Goal: Book appointment/travel/reservation

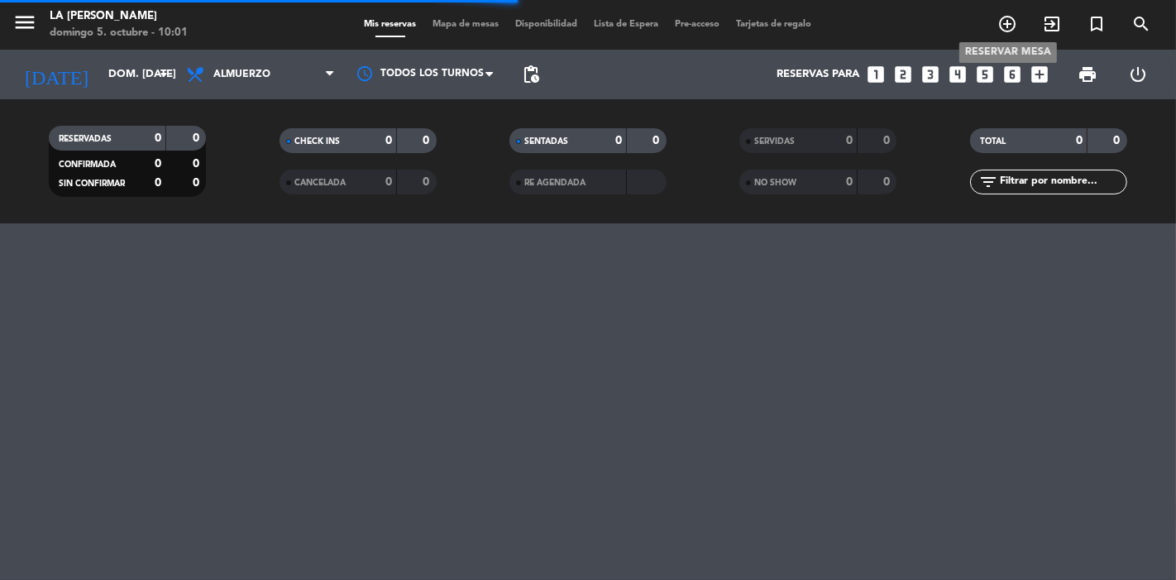
click at [1002, 19] on icon "add_circle_outline" at bounding box center [1008, 24] width 20 height 20
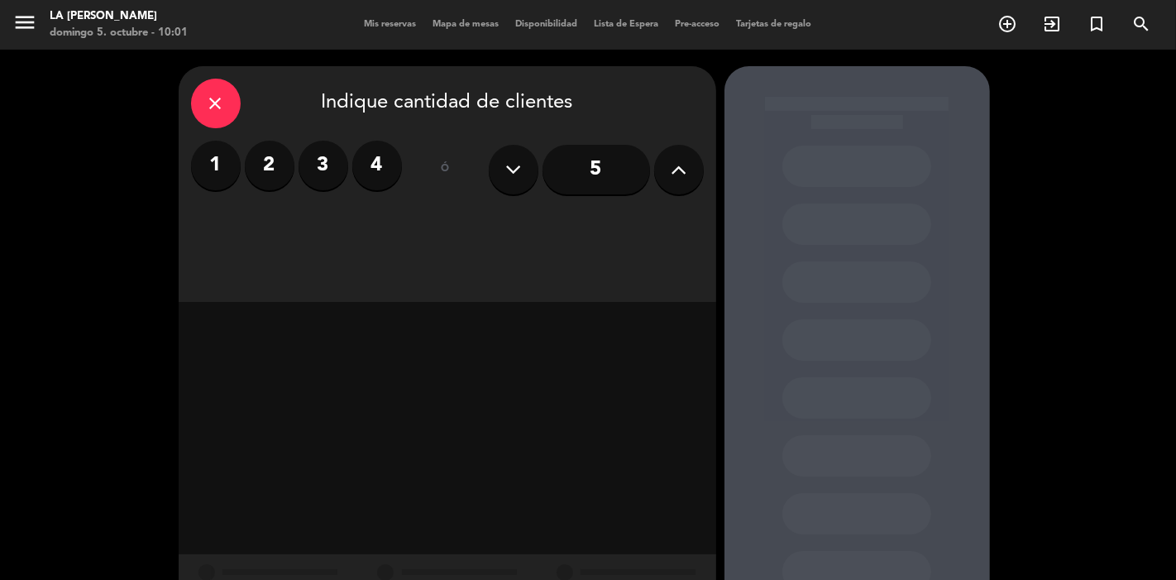
click at [326, 169] on label "3" at bounding box center [324, 166] width 50 height 50
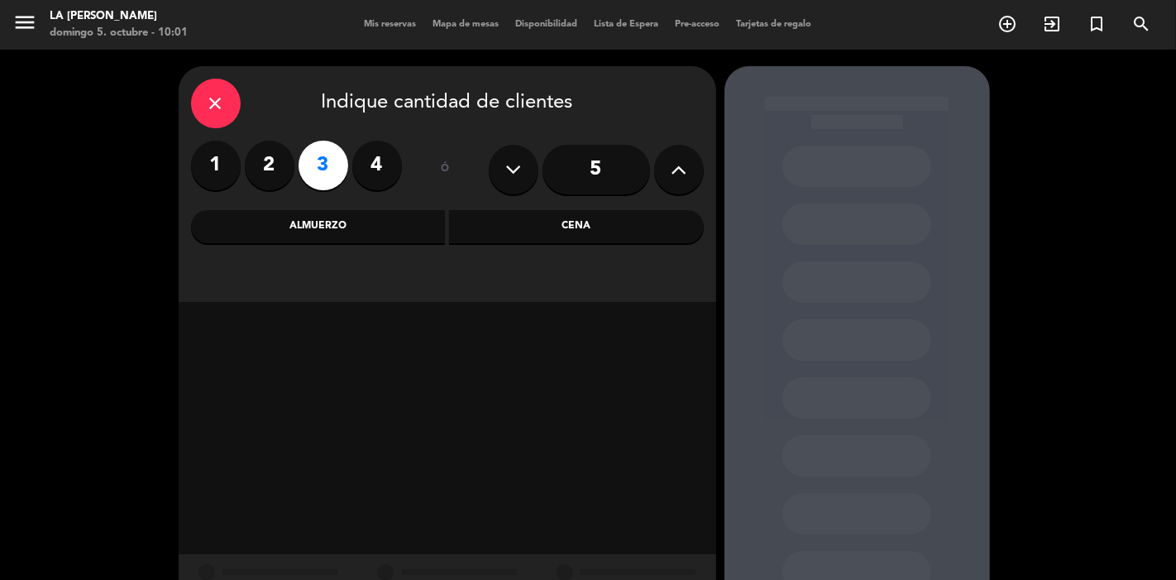
click at [399, 227] on div "Almuerzo" at bounding box center [318, 226] width 255 height 33
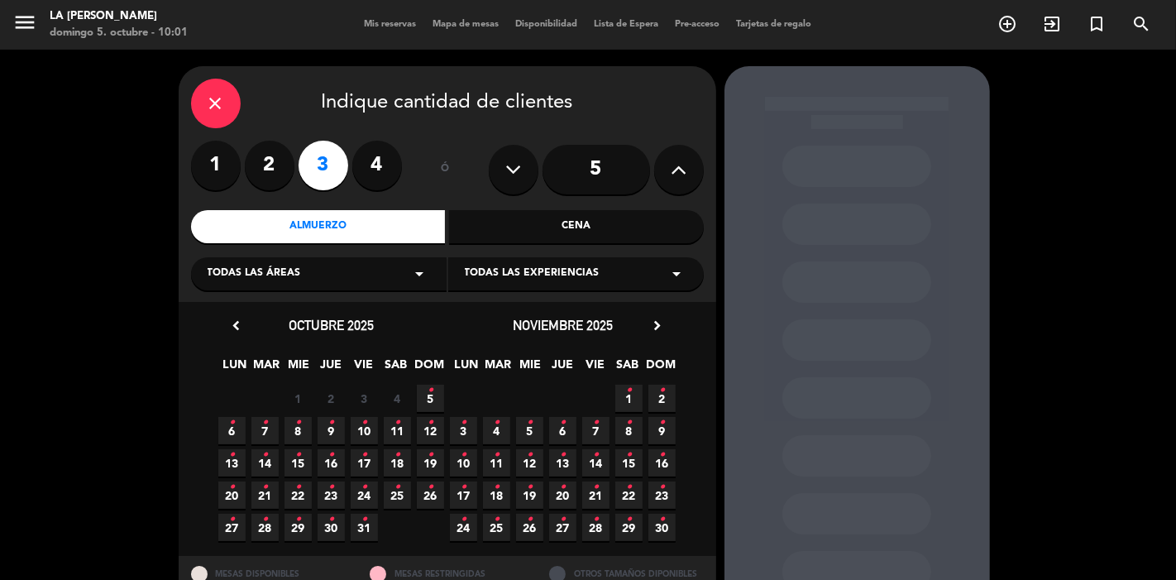
click at [433, 395] on icon "•" at bounding box center [431, 390] width 6 height 26
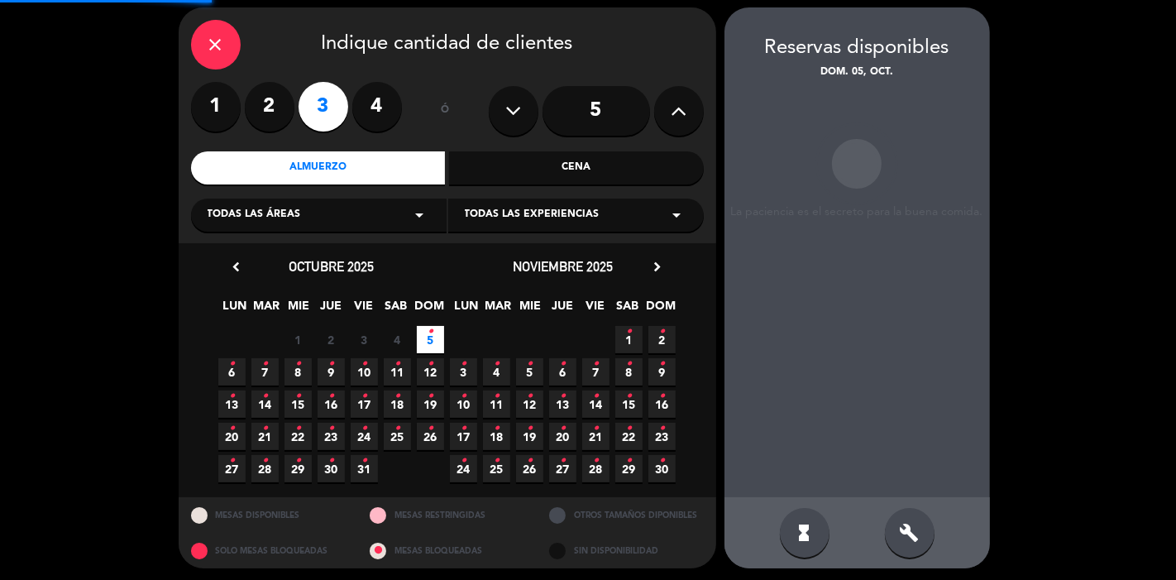
scroll to position [63, 0]
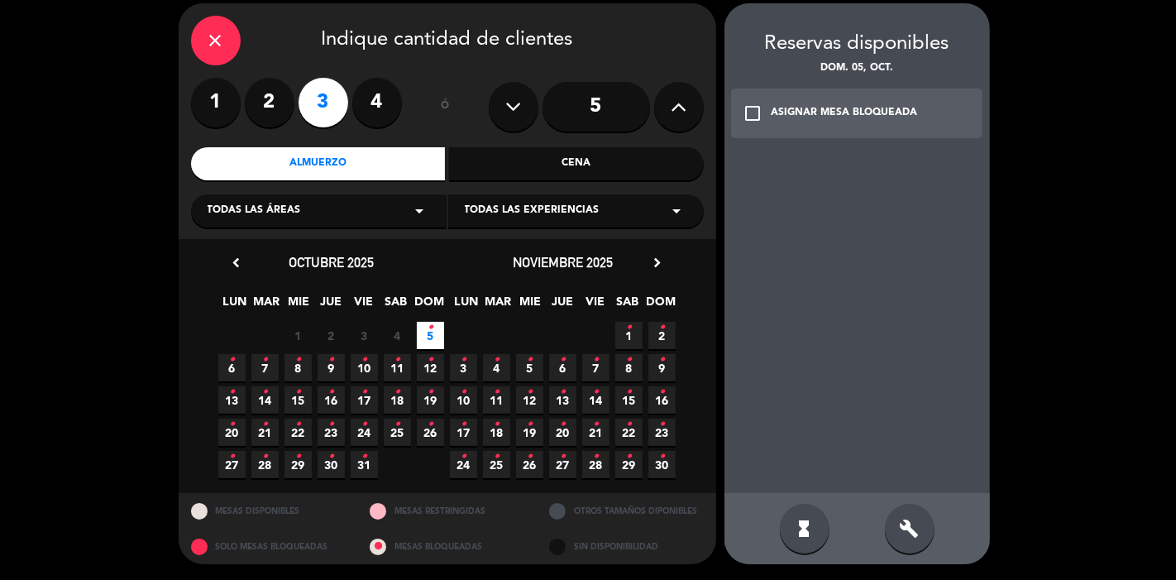
click at [813, 119] on div "ASIGNAR MESA BLOQUEADA" at bounding box center [845, 113] width 146 height 17
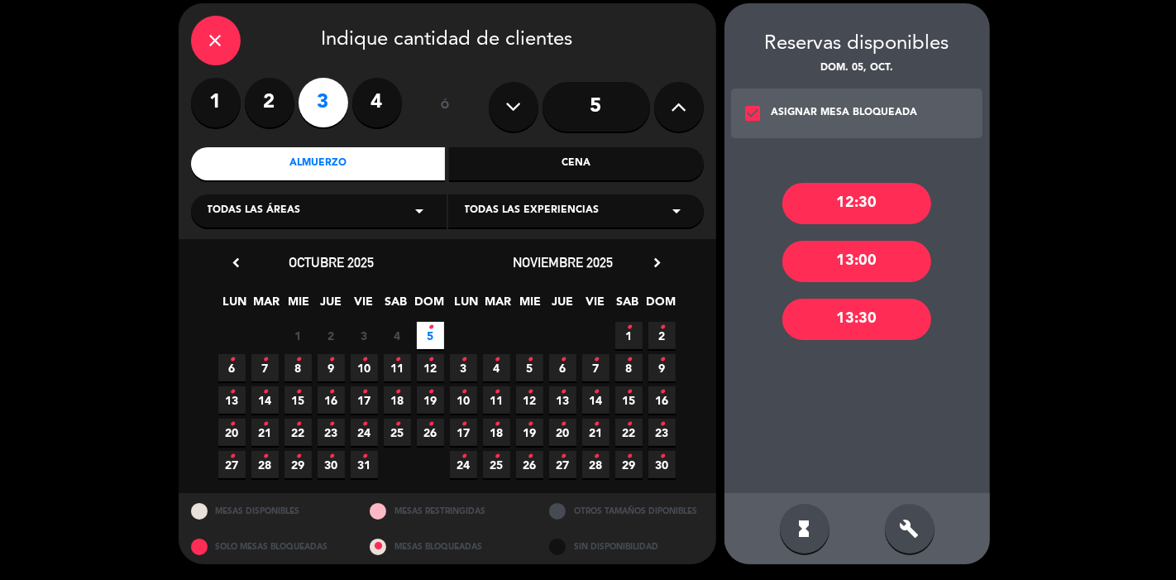
click at [875, 273] on div "13:00" at bounding box center [857, 261] width 149 height 41
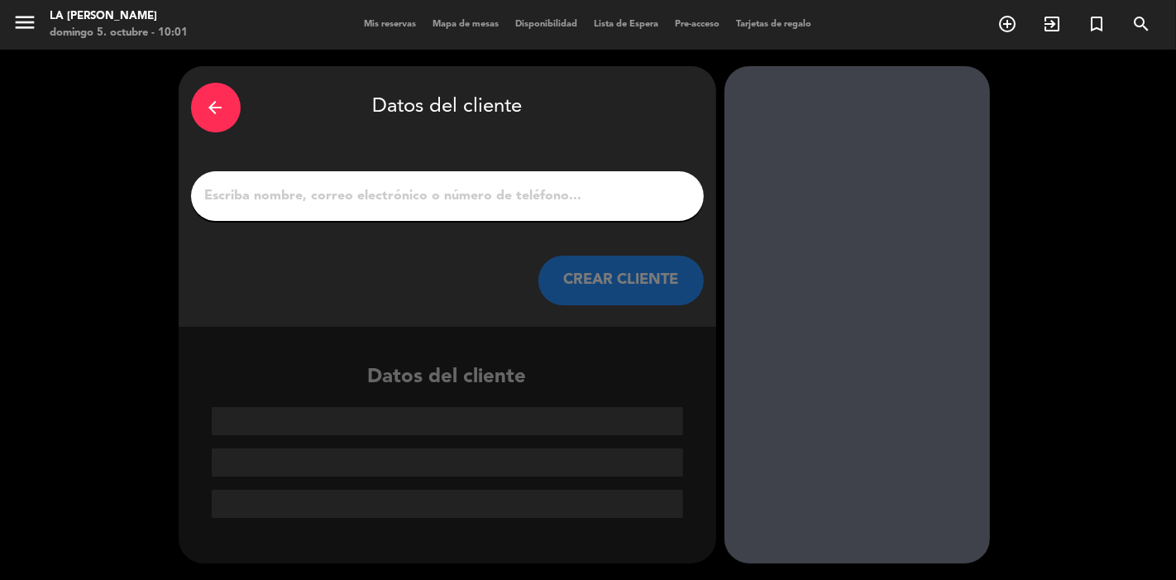
scroll to position [0, 0]
click at [552, 197] on input "1" at bounding box center [448, 195] width 488 height 23
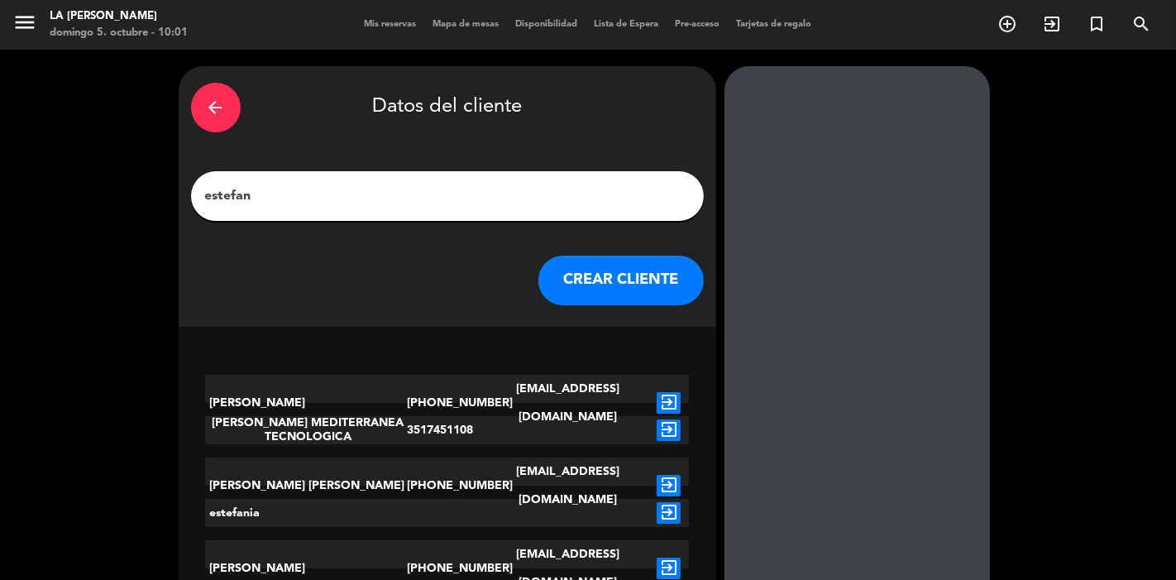
type input "estefan"
click at [643, 296] on button "CREAR CLIENTE" at bounding box center [621, 281] width 165 height 50
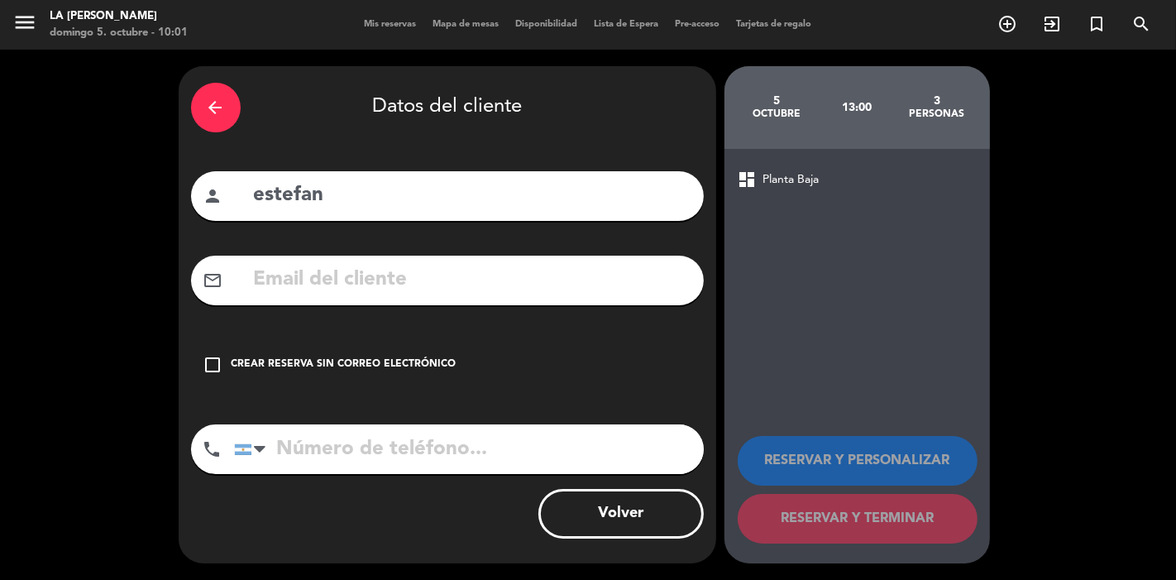
click at [516, 430] on input "tel" at bounding box center [469, 449] width 470 height 50
type input "3516315166"
click at [408, 368] on div "Crear reserva sin correo electrónico" at bounding box center [344, 365] width 225 height 17
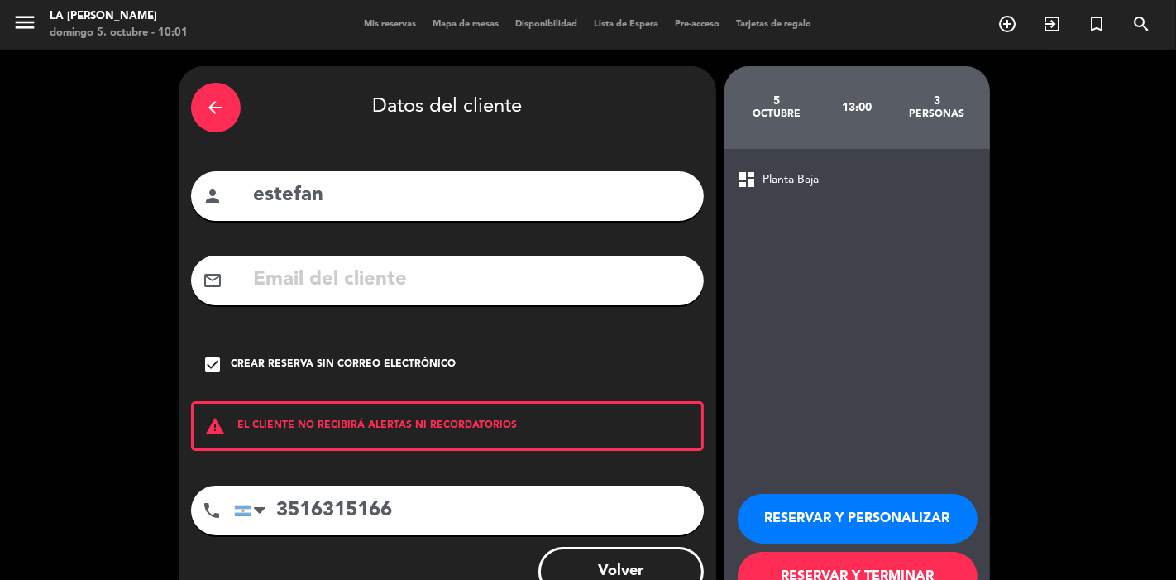
click at [875, 561] on button "RESERVAR Y TERMINAR" at bounding box center [858, 577] width 240 height 50
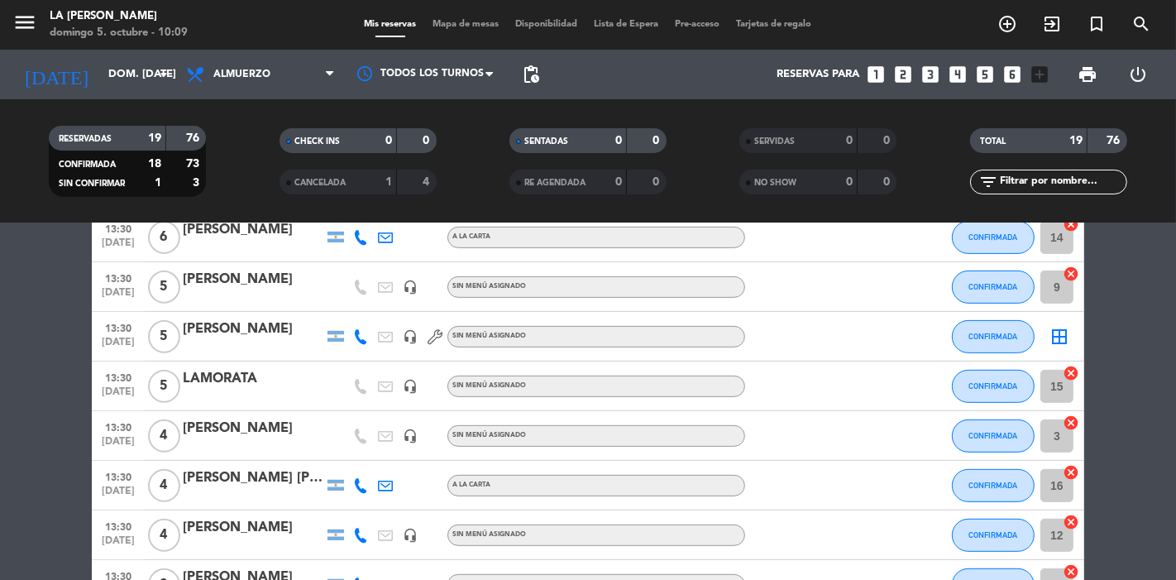
scroll to position [607, 0]
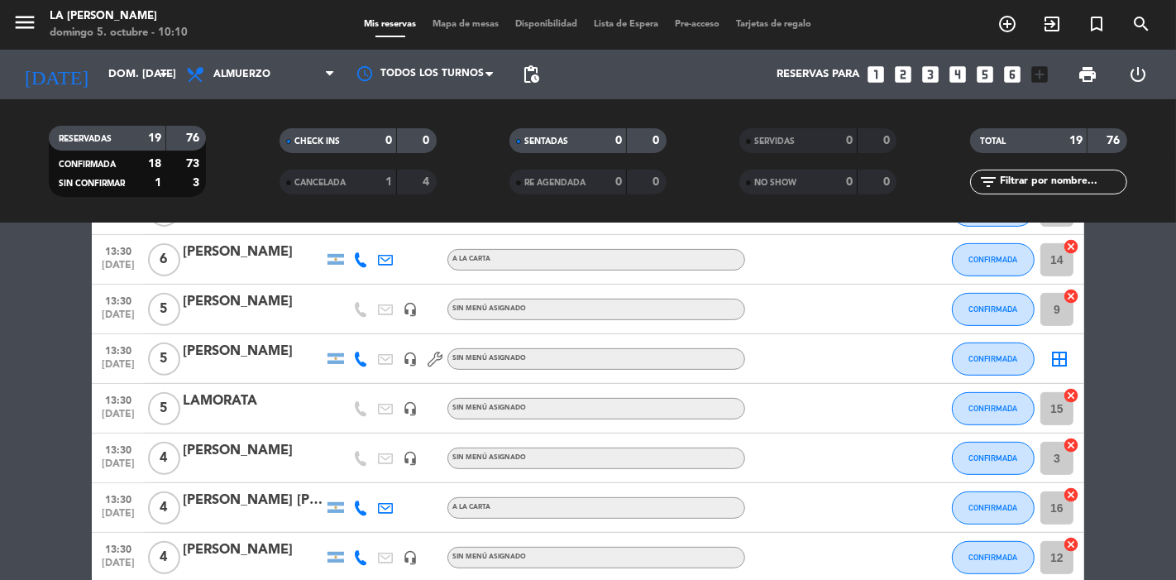
click at [362, 357] on icon at bounding box center [360, 359] width 15 height 15
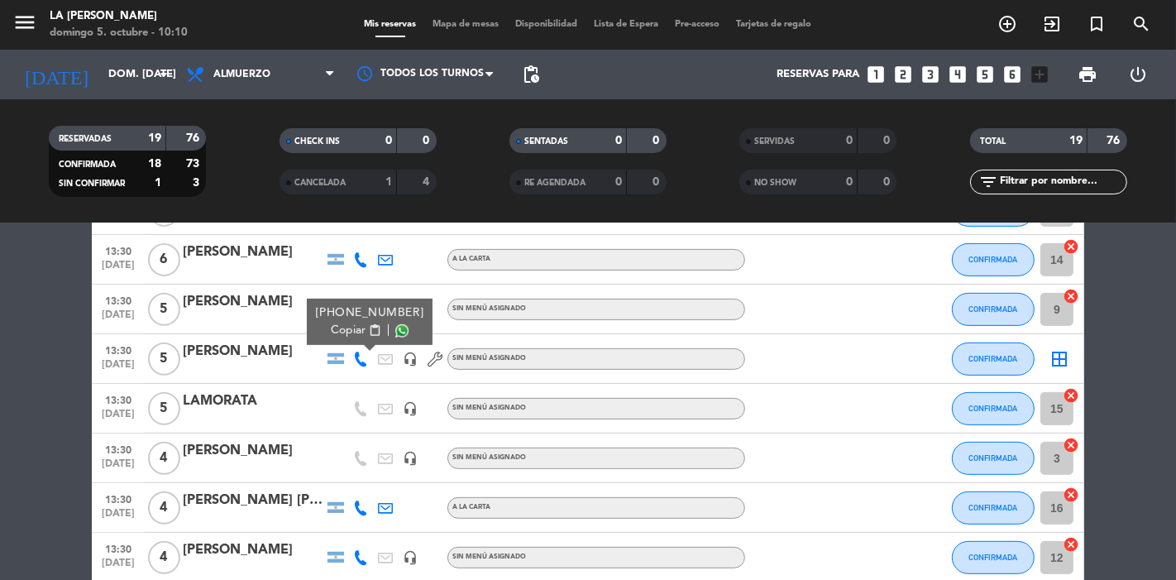
click at [353, 326] on span "Copiar" at bounding box center [348, 330] width 35 height 17
click at [368, 381] on div "[PHONE_NUMBER] Copiar content_paste |" at bounding box center [360, 358] width 25 height 49
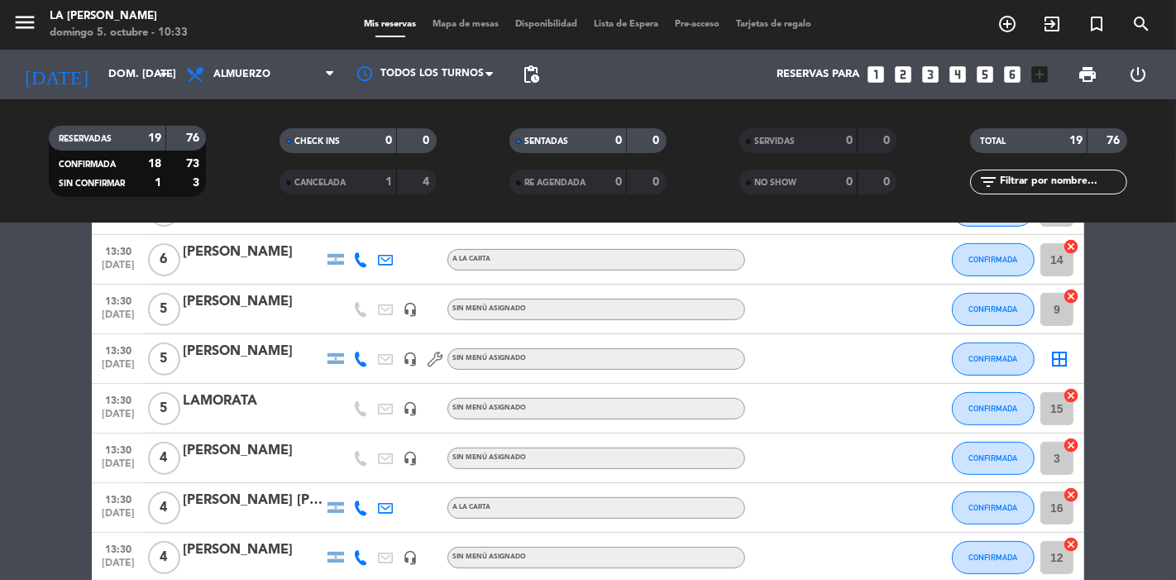
click at [248, 343] on div "[PERSON_NAME]" at bounding box center [253, 352] width 141 height 22
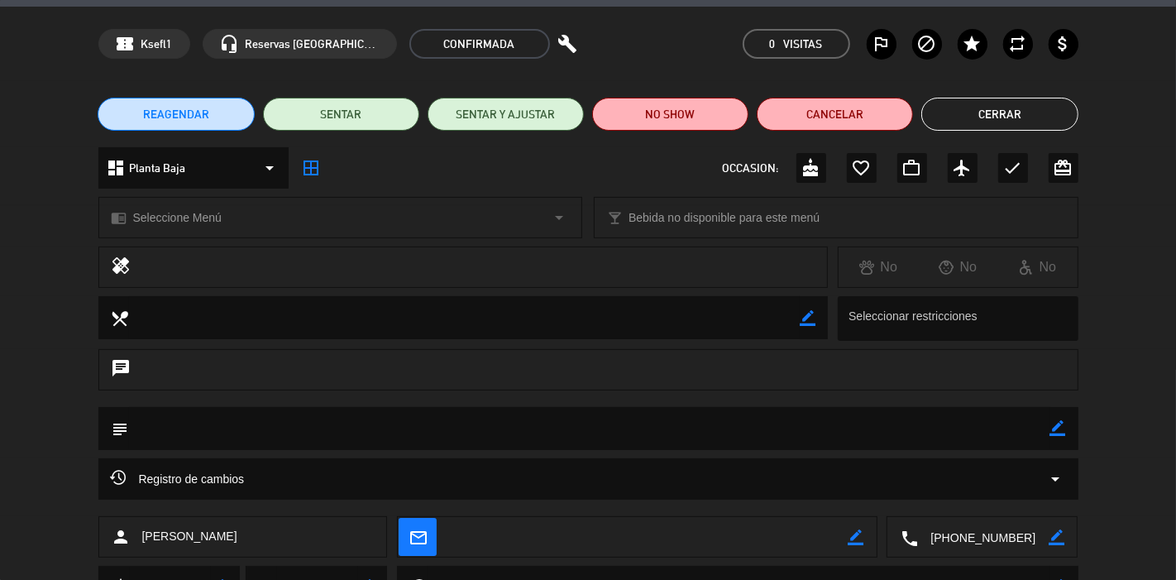
scroll to position [129, 0]
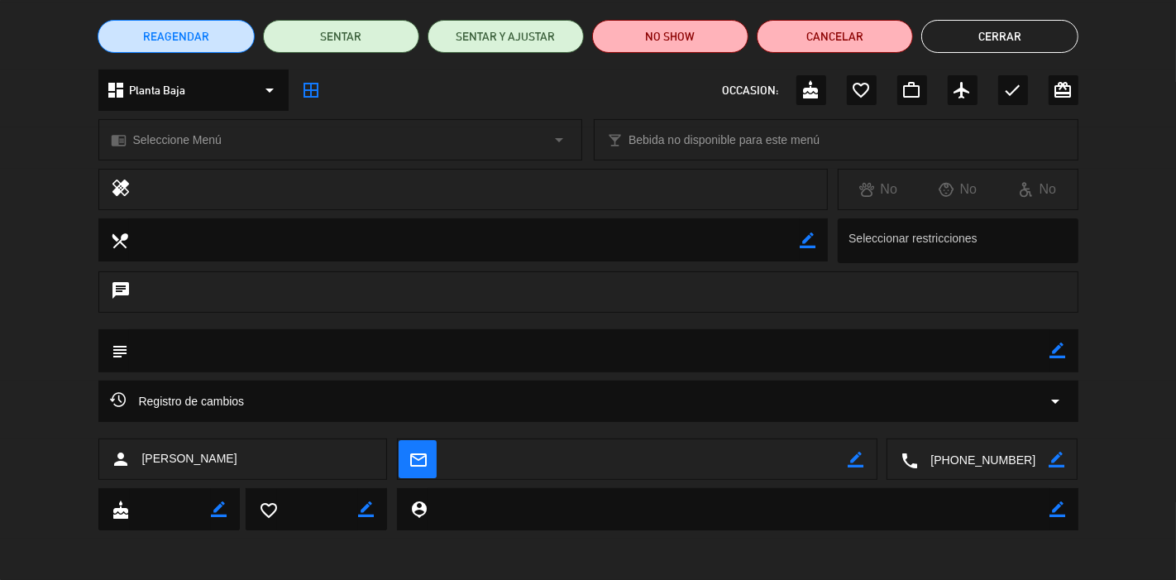
click at [1007, 14] on div "REAGENDAR SENTAR SENTAR Y AJUSTAR NO SHOW Cancelar Cerrar" at bounding box center [588, 36] width 1176 height 66
click at [1012, 31] on button "Cerrar" at bounding box center [1000, 36] width 156 height 33
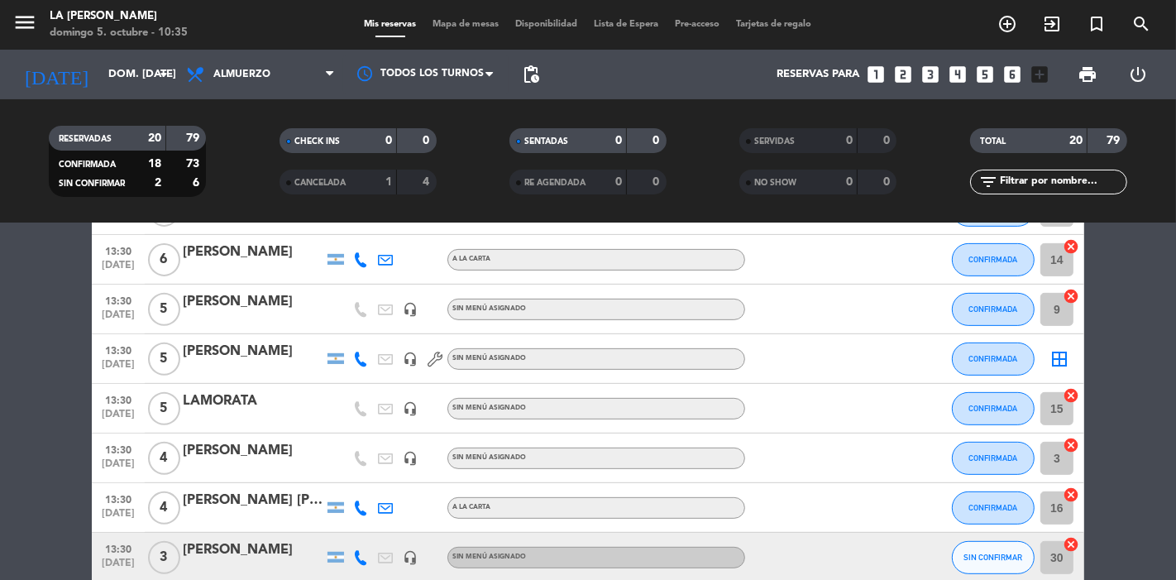
click at [468, 25] on span "Mapa de mesas" at bounding box center [466, 24] width 83 height 9
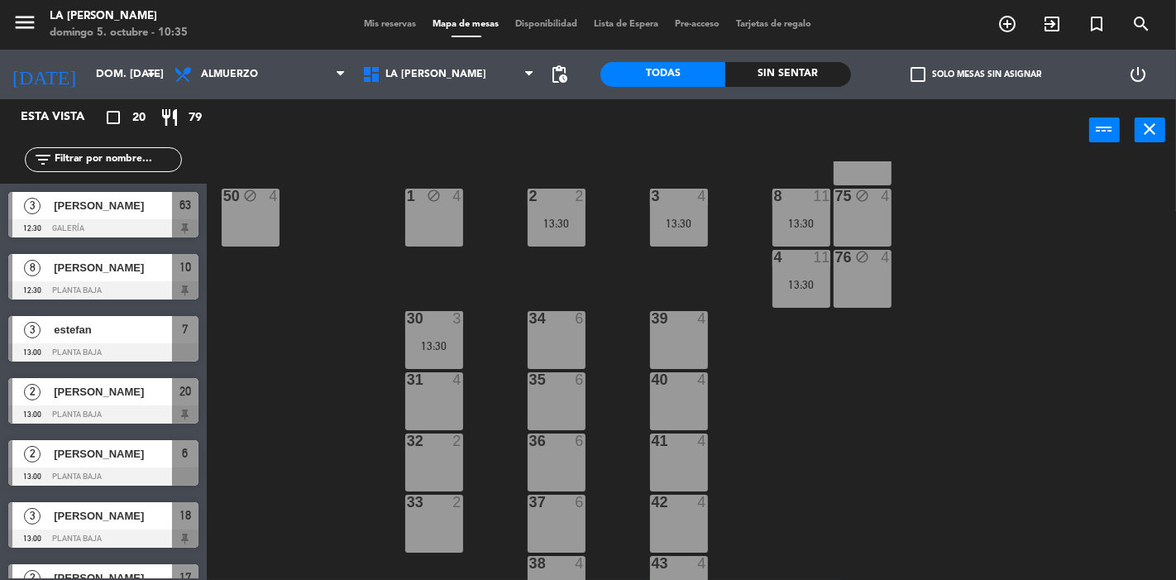
scroll to position [459, 0]
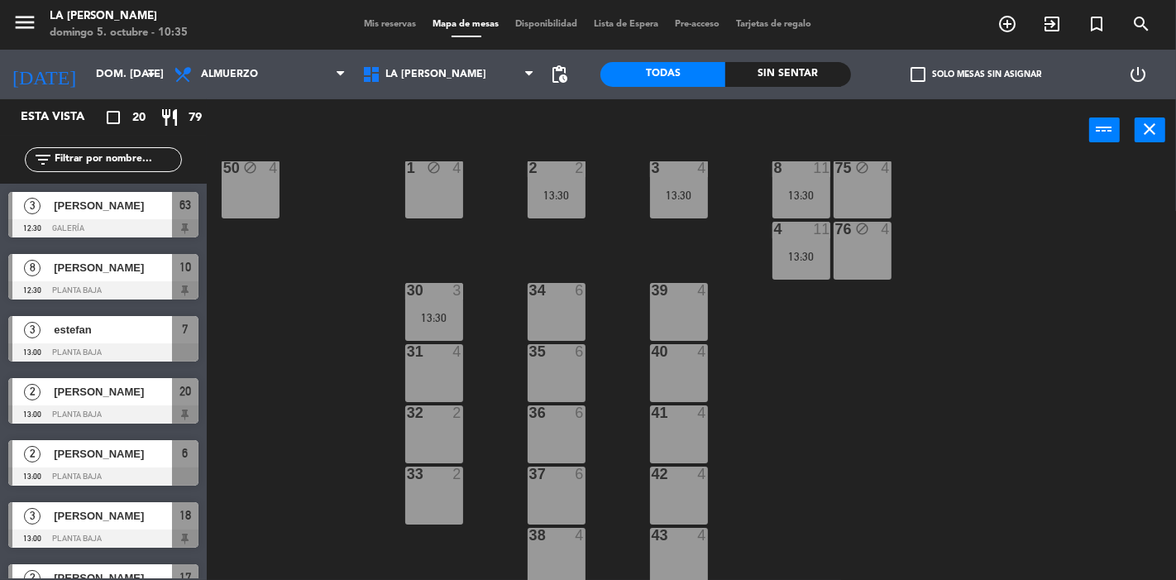
click at [455, 372] on div "31 4" at bounding box center [434, 373] width 58 height 58
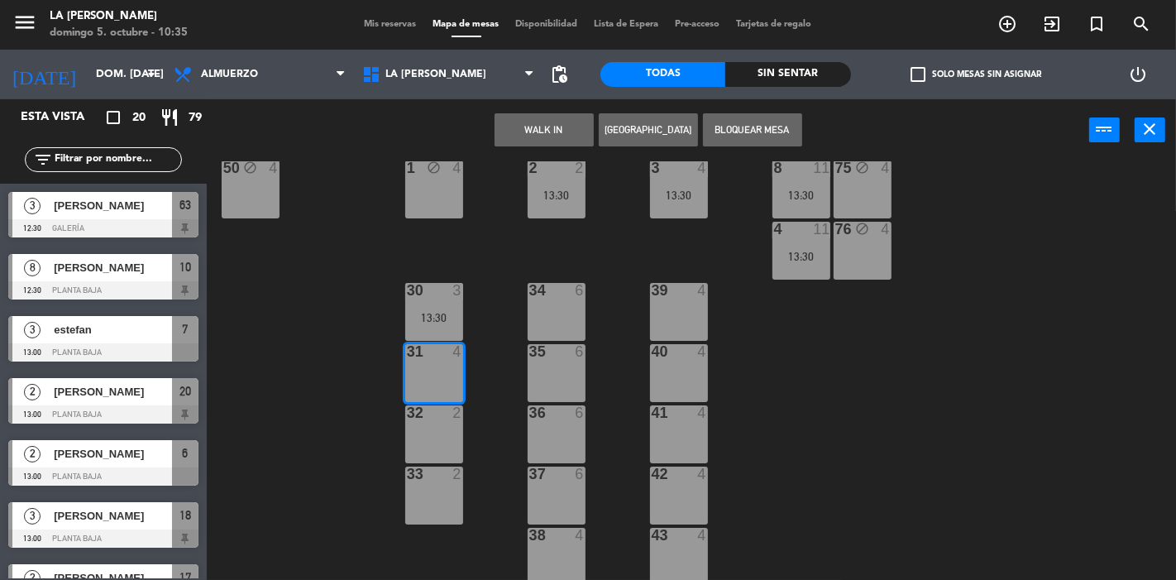
click at [672, 127] on button "[GEOGRAPHIC_DATA]" at bounding box center [648, 129] width 99 height 33
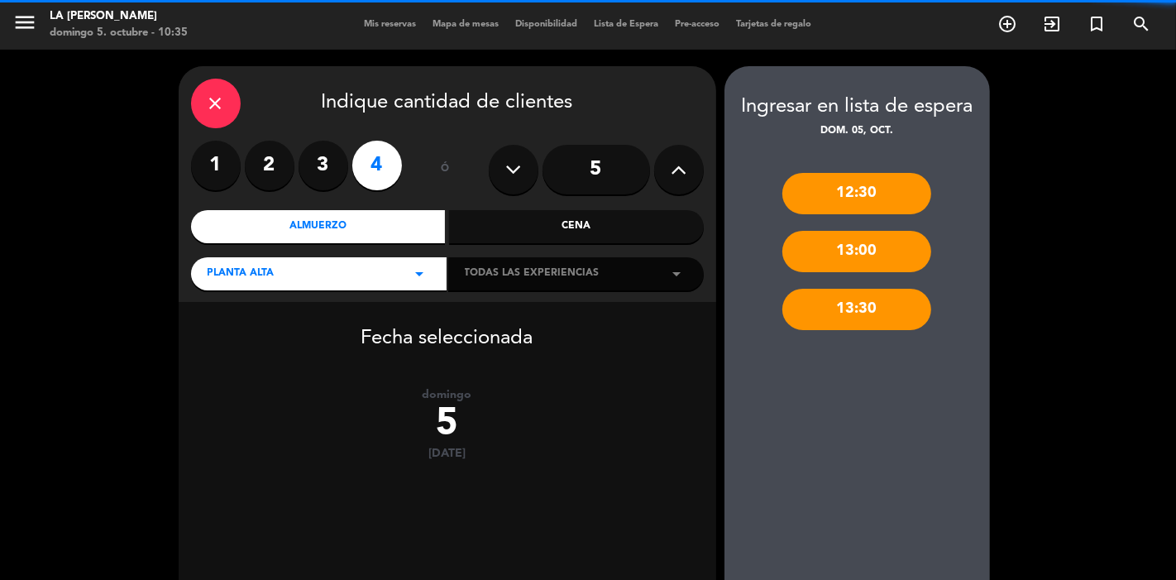
click at [319, 160] on label "3" at bounding box center [324, 166] width 50 height 50
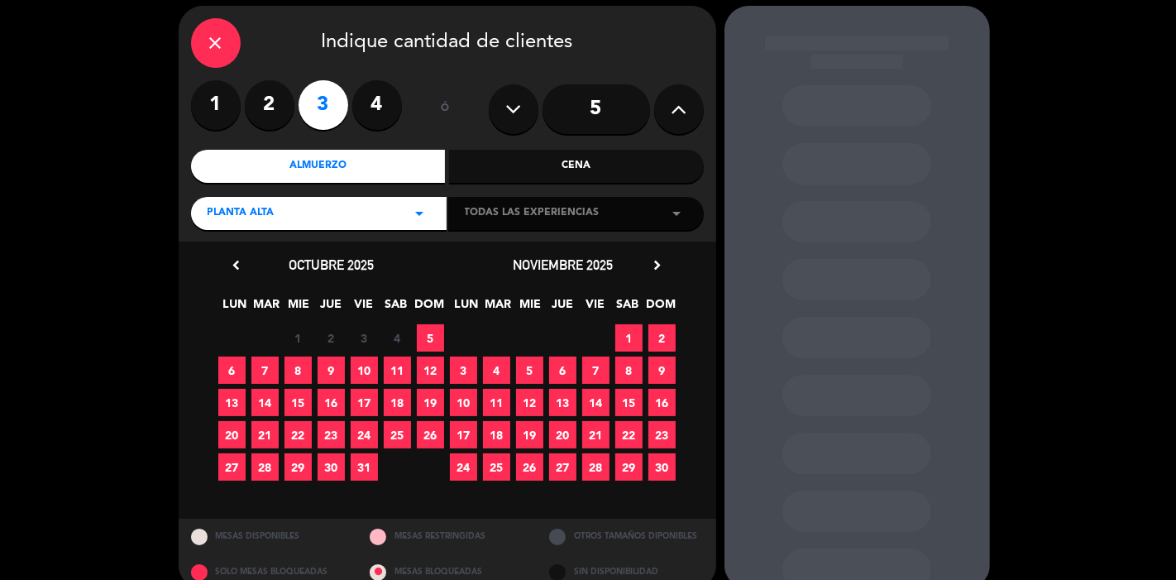
scroll to position [86, 0]
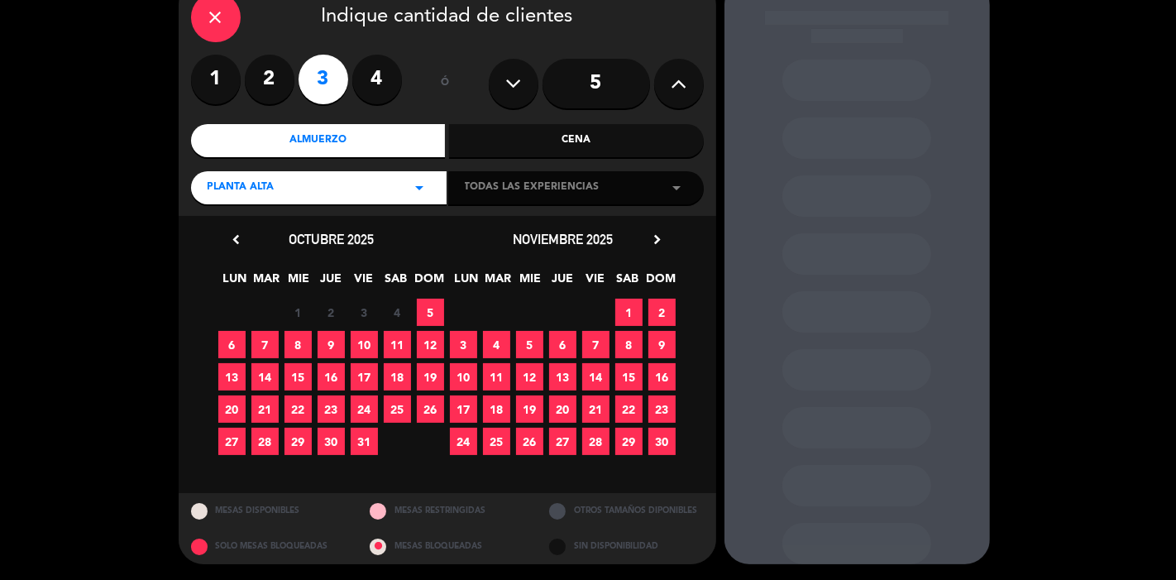
click at [424, 315] on span "5" at bounding box center [430, 312] width 27 height 27
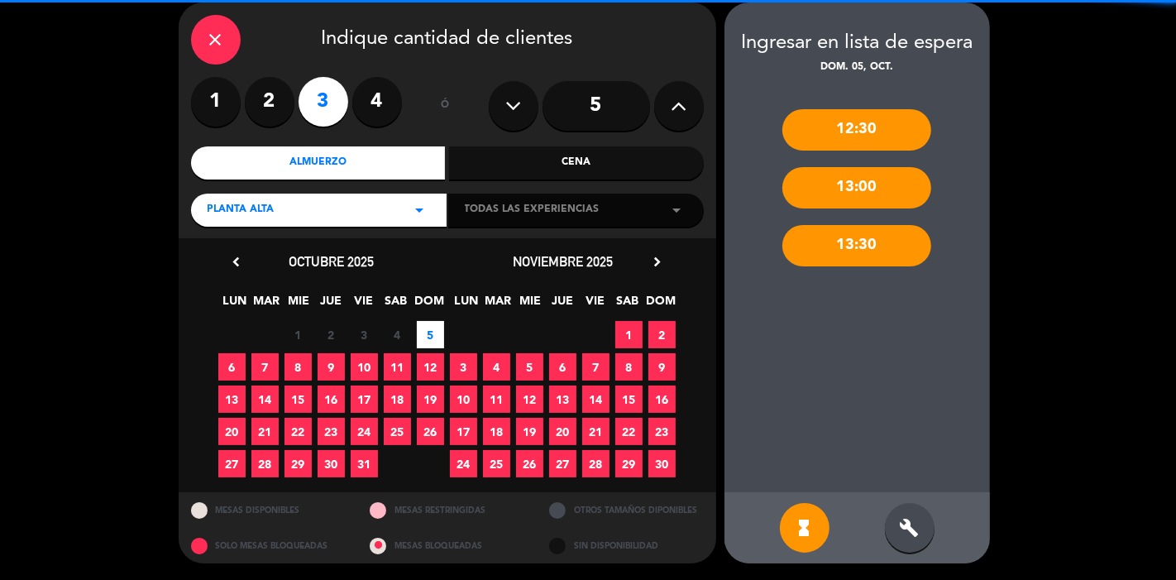
scroll to position [63, 0]
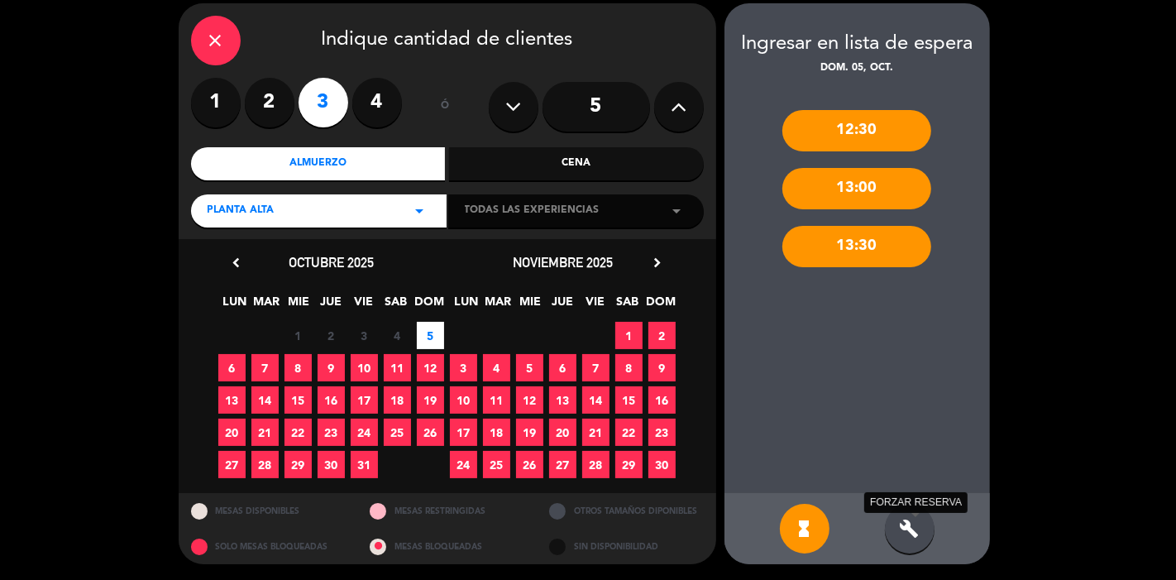
click at [911, 529] on icon "build" at bounding box center [910, 529] width 20 height 20
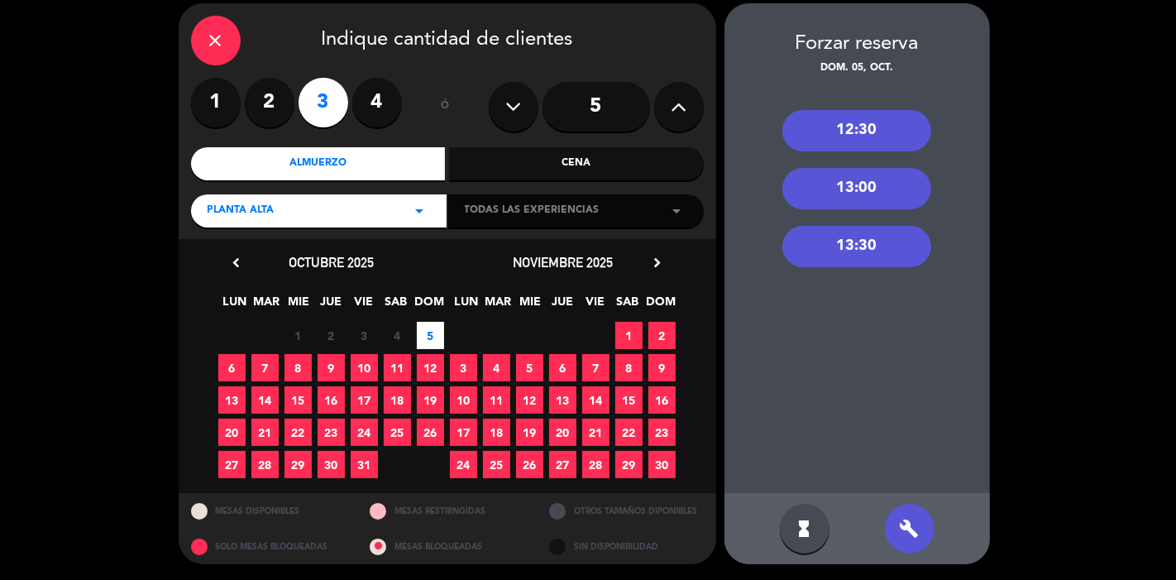
click at [878, 110] on div "12:30" at bounding box center [857, 130] width 149 height 41
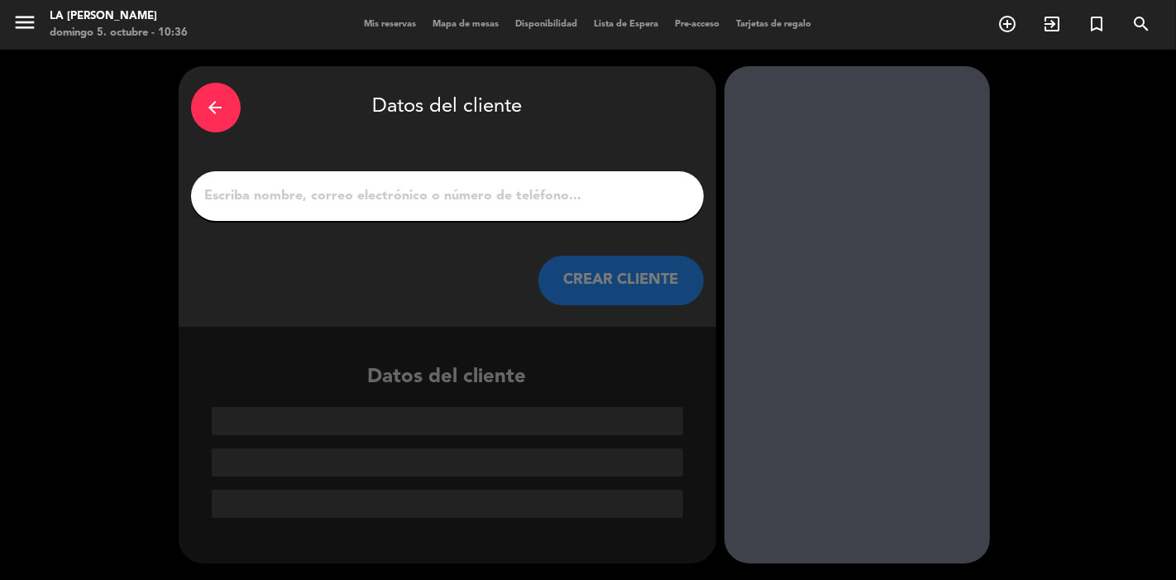
scroll to position [0, 0]
click at [351, 204] on input "1" at bounding box center [448, 195] width 488 height 23
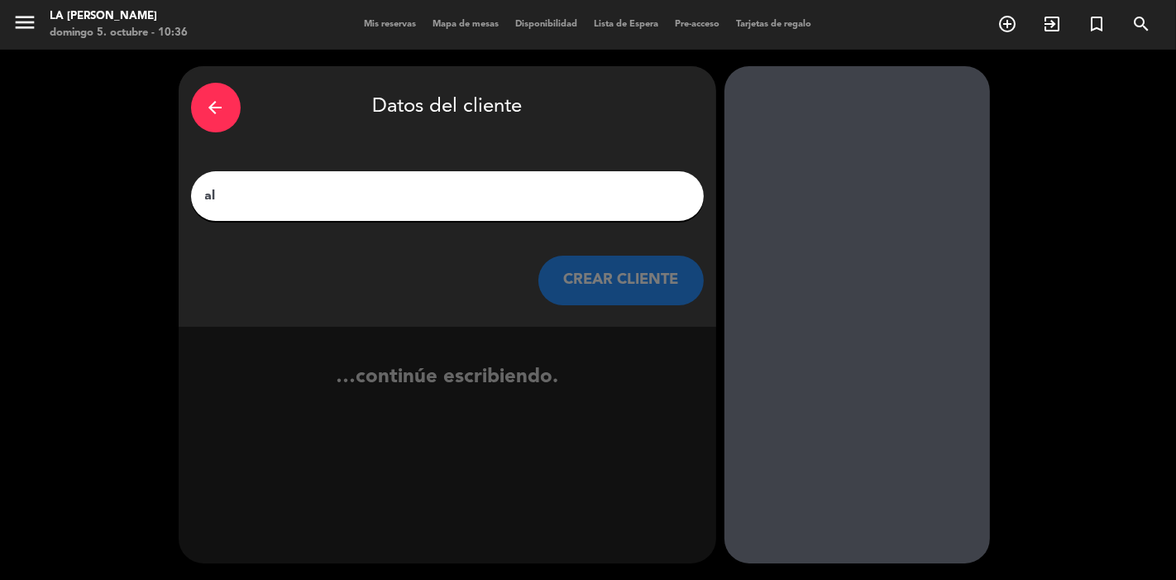
type input "a"
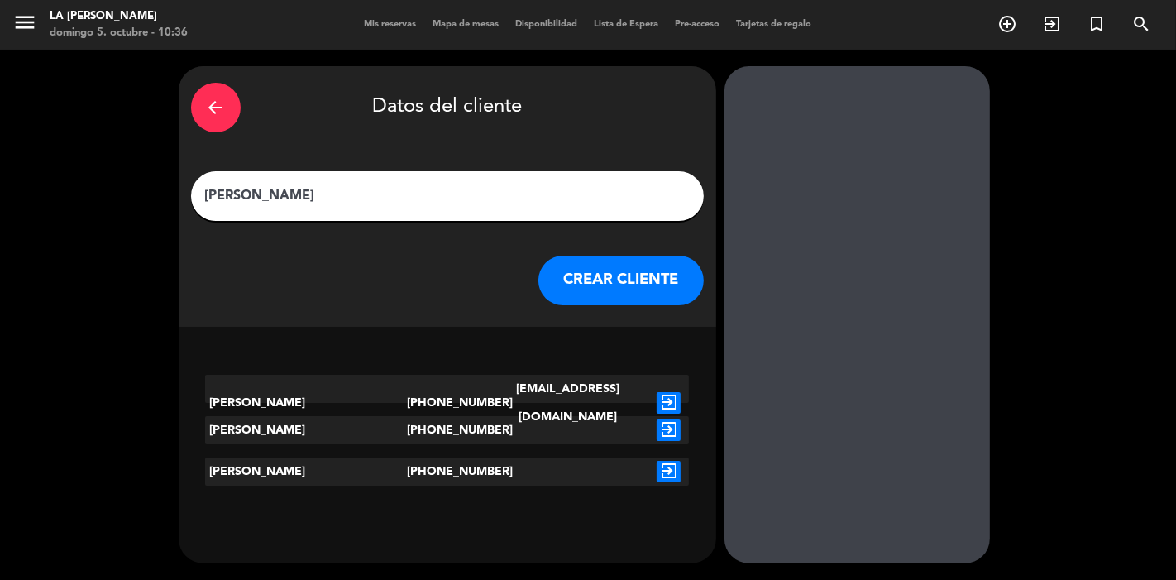
type input "[PERSON_NAME]"
click at [674, 392] on icon "exit_to_app" at bounding box center [669, 403] width 24 height 22
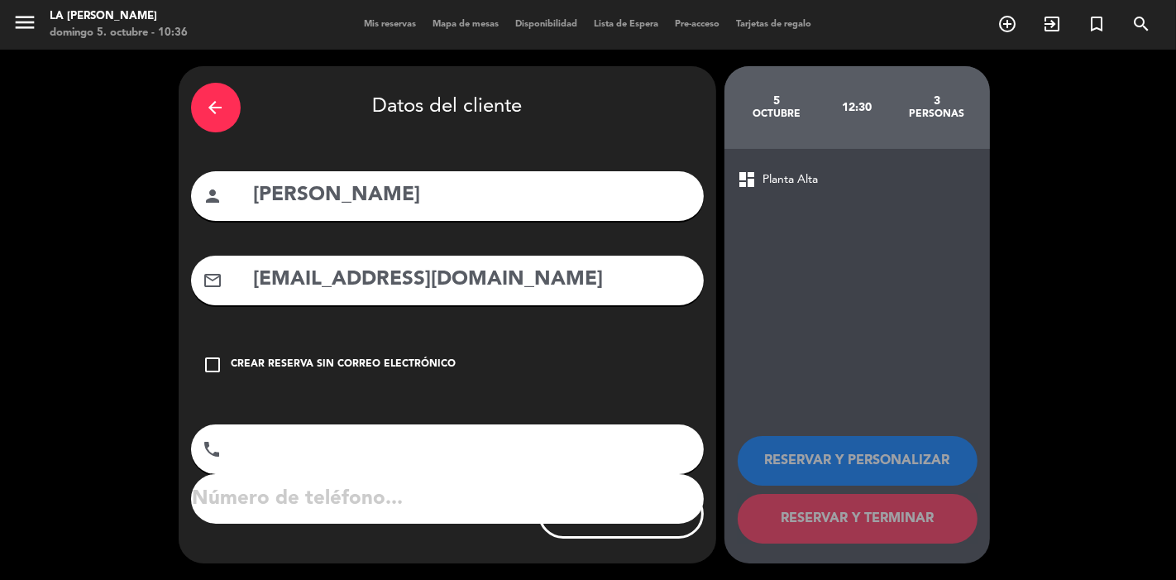
type input "[PHONE_NUMBER]"
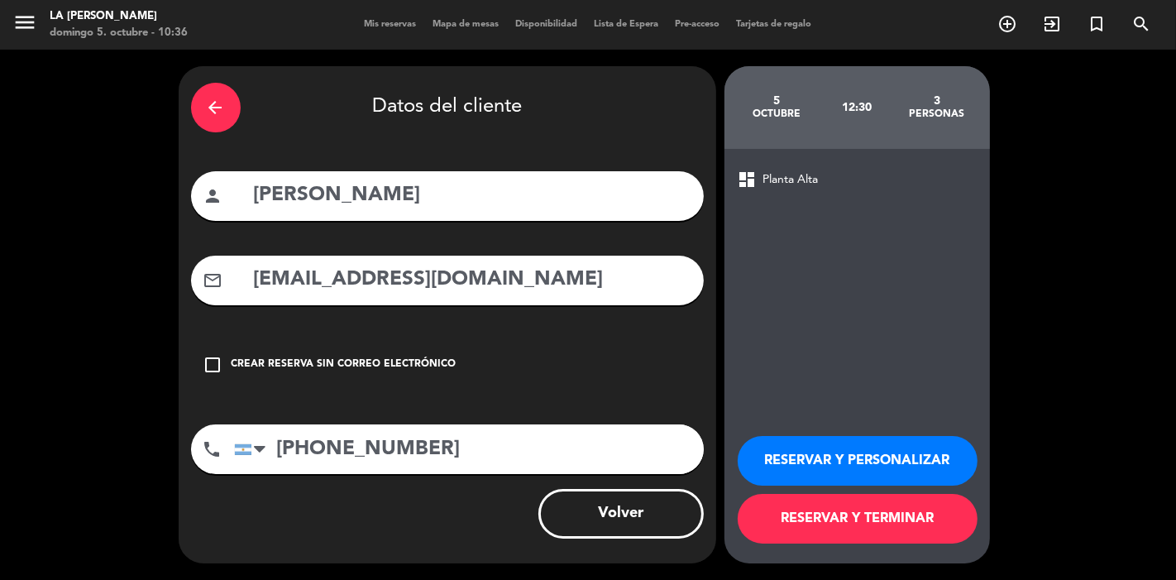
click at [882, 505] on button "RESERVAR Y TERMINAR" at bounding box center [858, 519] width 240 height 50
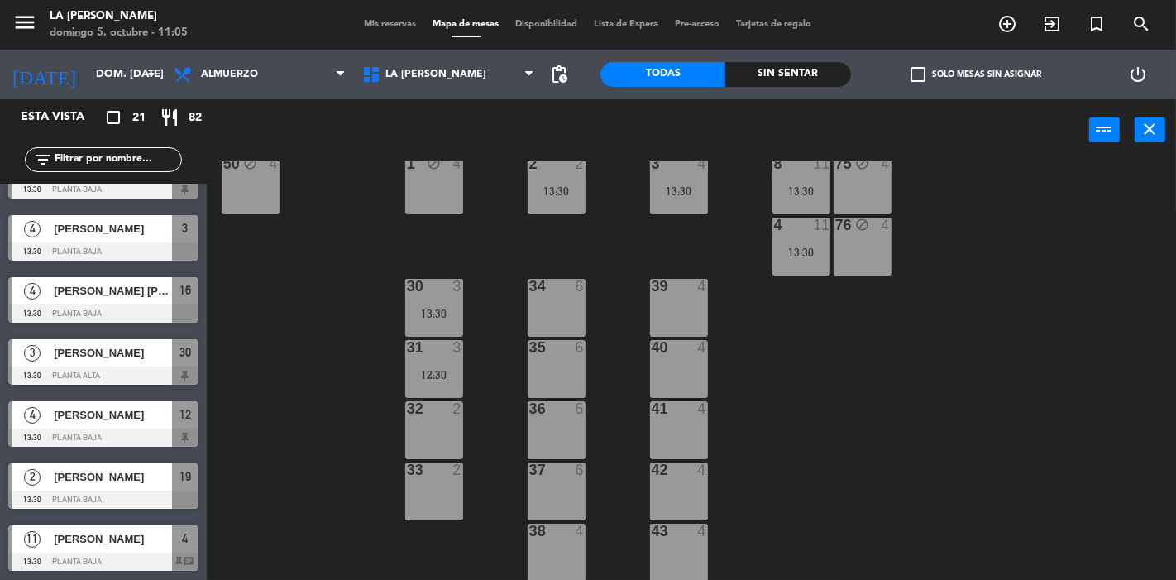
scroll to position [464, 0]
click at [682, 317] on div "39 4" at bounding box center [679, 307] width 58 height 58
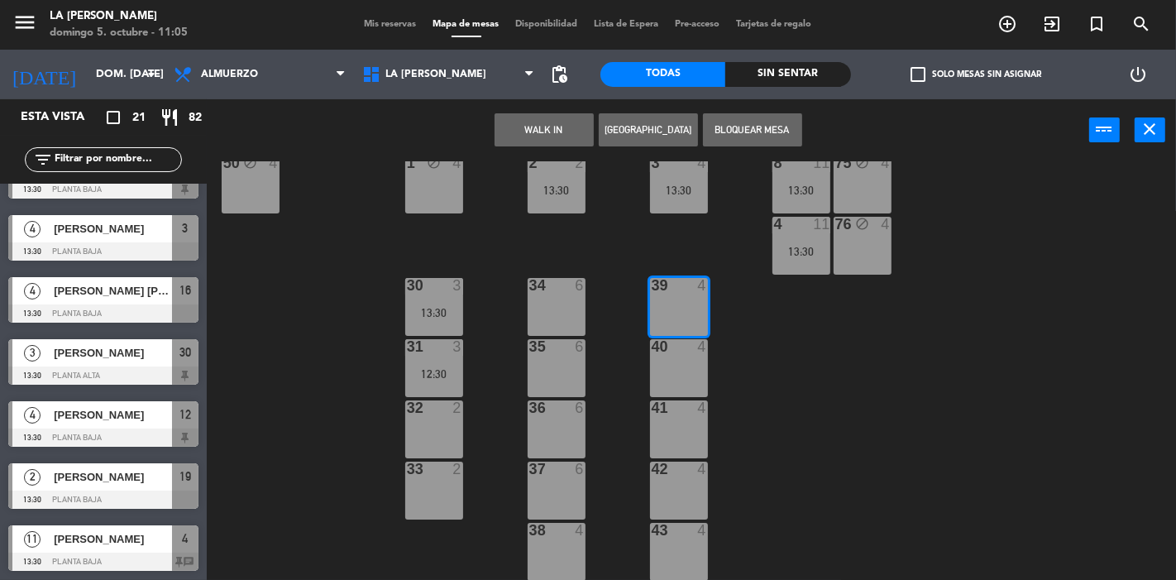
click at [629, 133] on button "[GEOGRAPHIC_DATA]" at bounding box center [648, 129] width 99 height 33
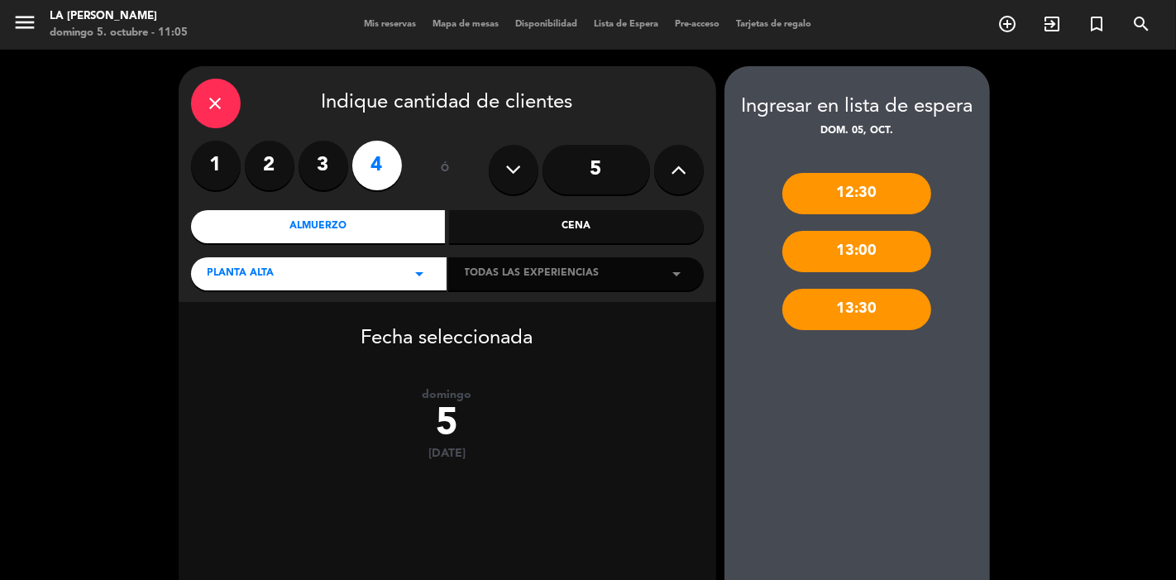
click at [314, 183] on label "3" at bounding box center [324, 166] width 50 height 50
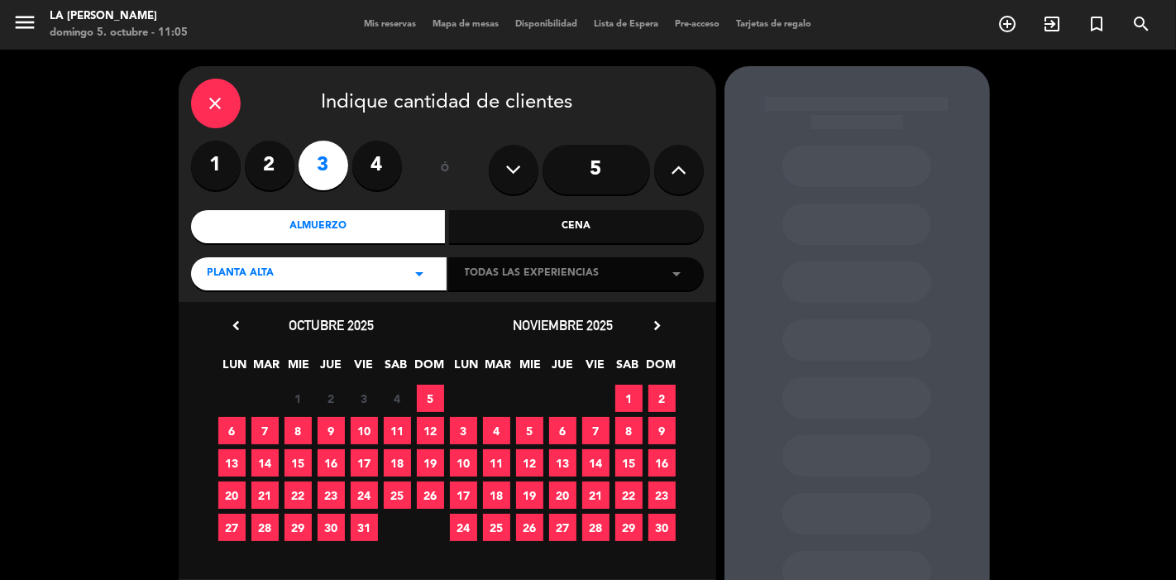
click at [438, 390] on span "5" at bounding box center [430, 398] width 27 height 27
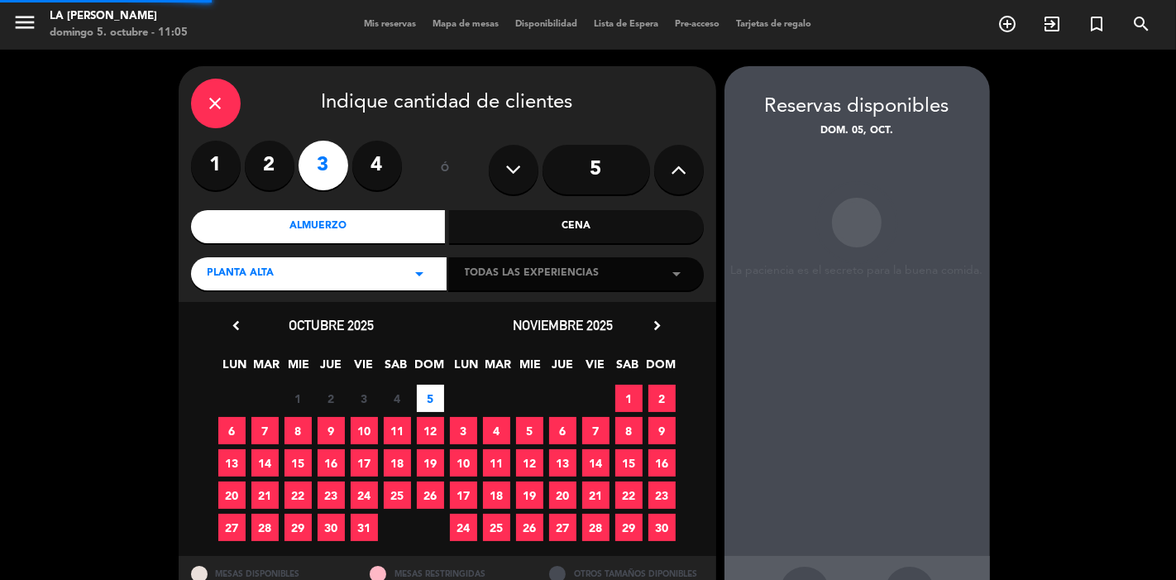
scroll to position [63, 0]
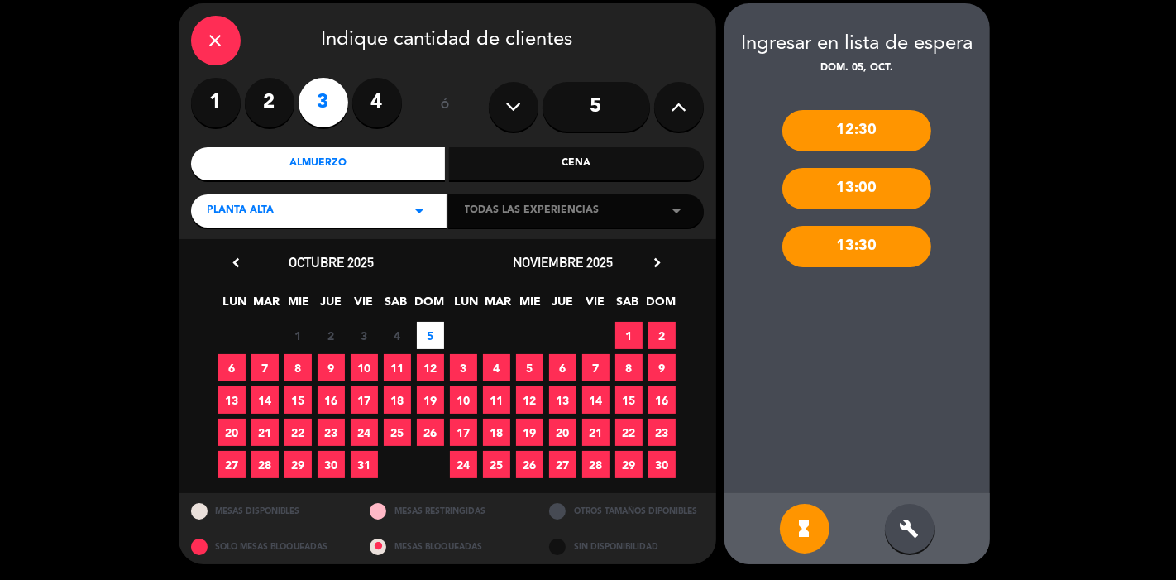
click at [920, 541] on div "build" at bounding box center [910, 529] width 50 height 50
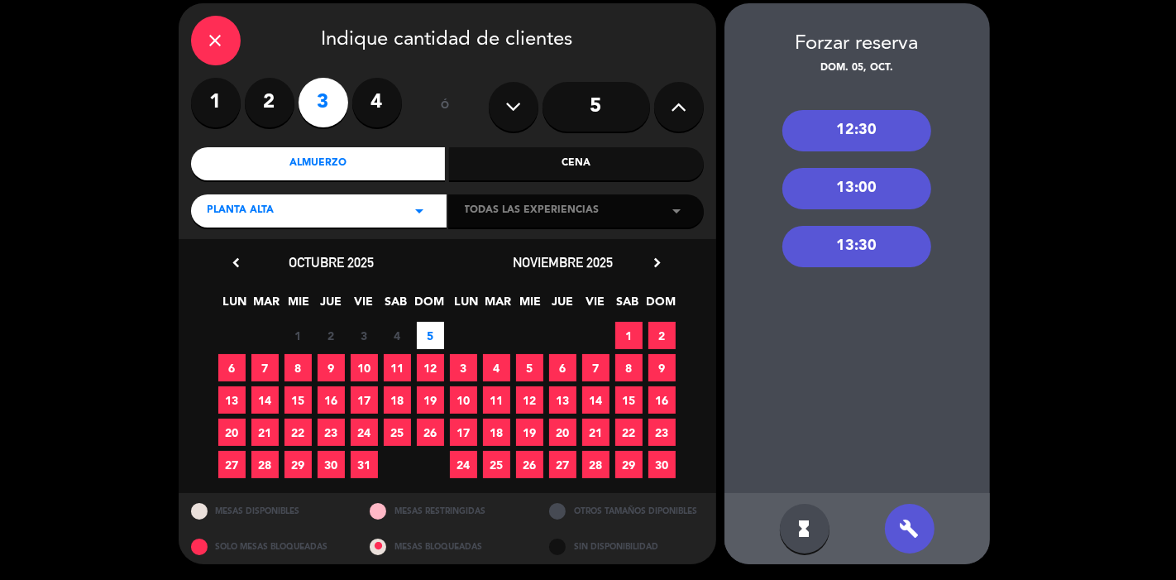
click at [864, 252] on div "13:30" at bounding box center [857, 246] width 149 height 41
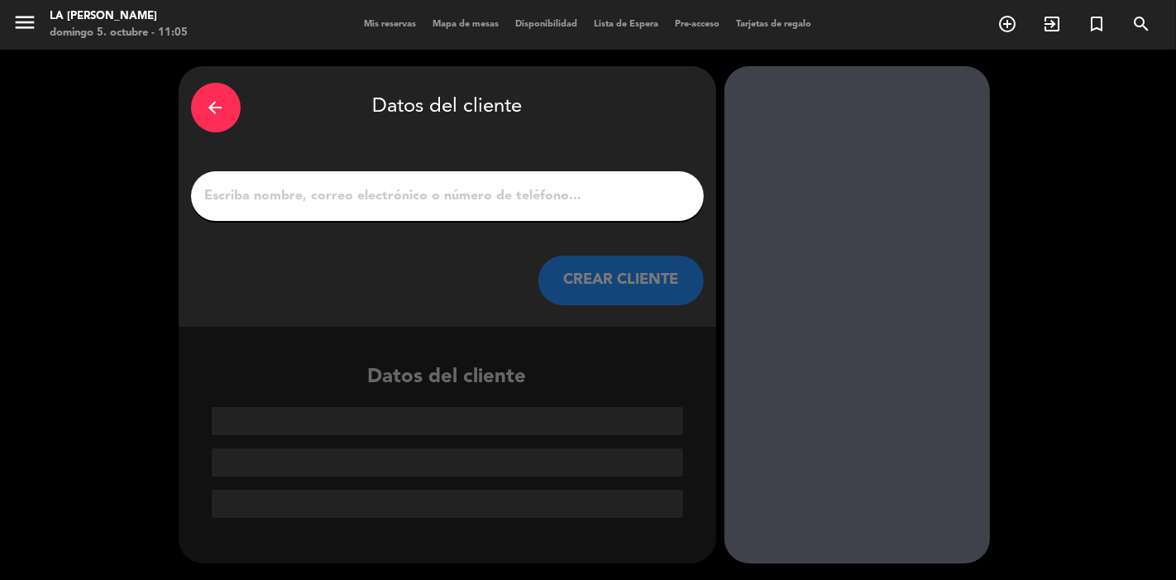
scroll to position [0, 0]
click at [544, 189] on input "1" at bounding box center [448, 195] width 488 height 23
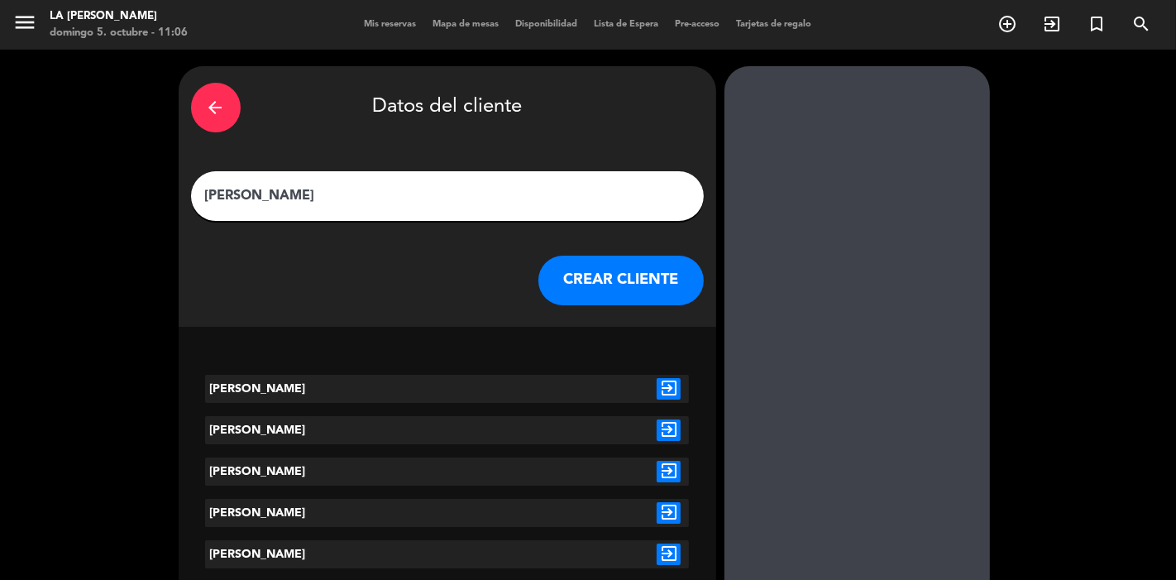
type input "[PERSON_NAME]"
click at [668, 386] on icon "exit_to_app" at bounding box center [669, 389] width 24 height 22
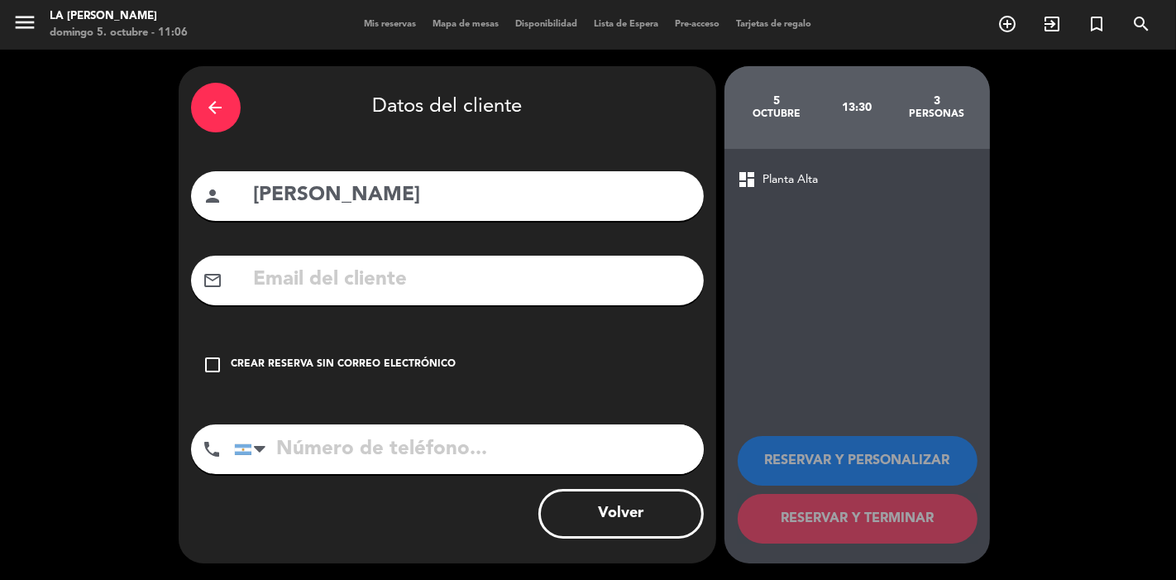
click at [293, 367] on div "Crear reserva sin correo electrónico" at bounding box center [344, 365] width 225 height 17
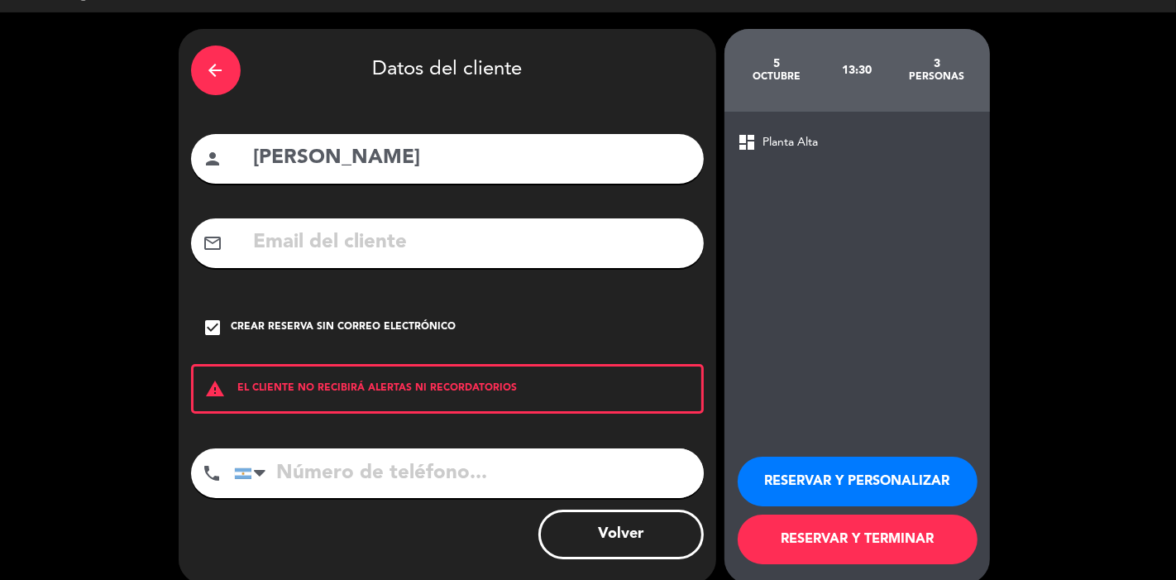
scroll to position [58, 0]
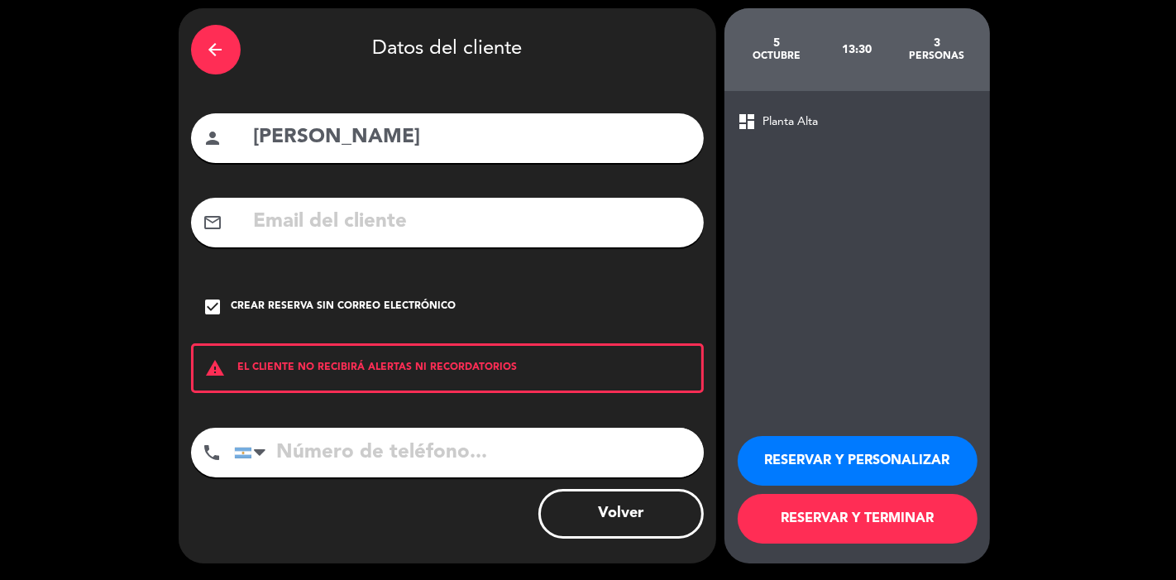
click at [848, 499] on button "RESERVAR Y TERMINAR" at bounding box center [858, 519] width 240 height 50
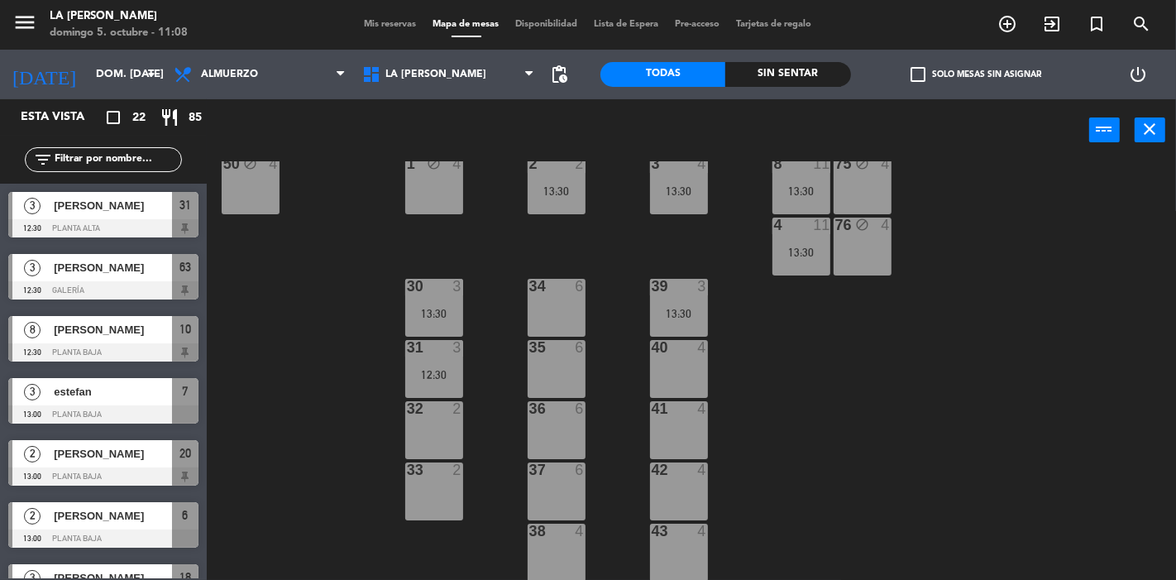
scroll to position [464, 0]
click at [668, 357] on div "40 4" at bounding box center [679, 368] width 58 height 58
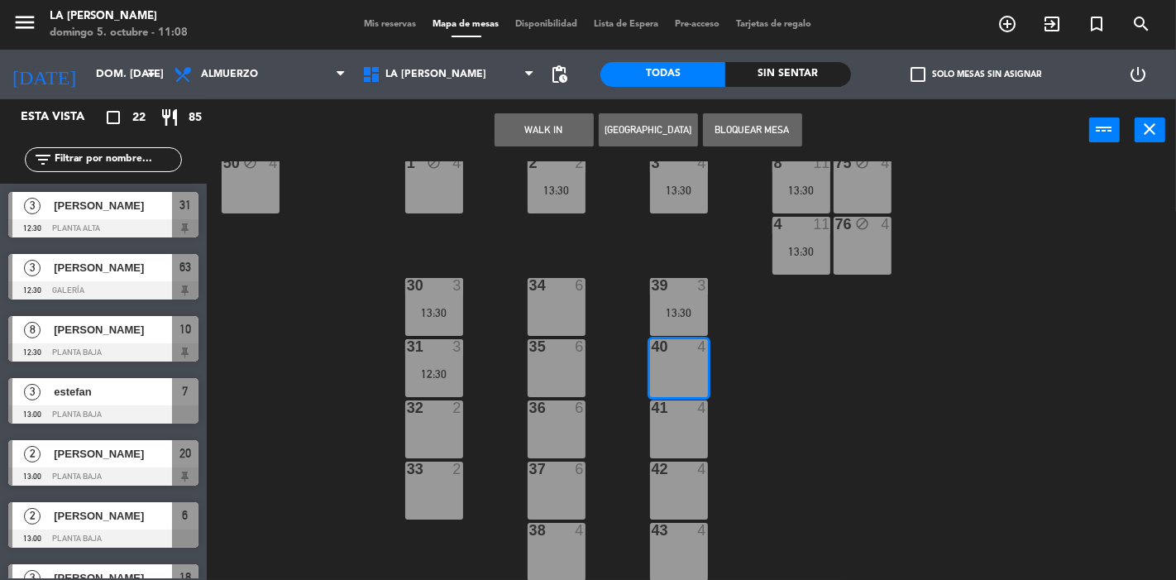
click at [631, 133] on button "[GEOGRAPHIC_DATA]" at bounding box center [648, 129] width 99 height 33
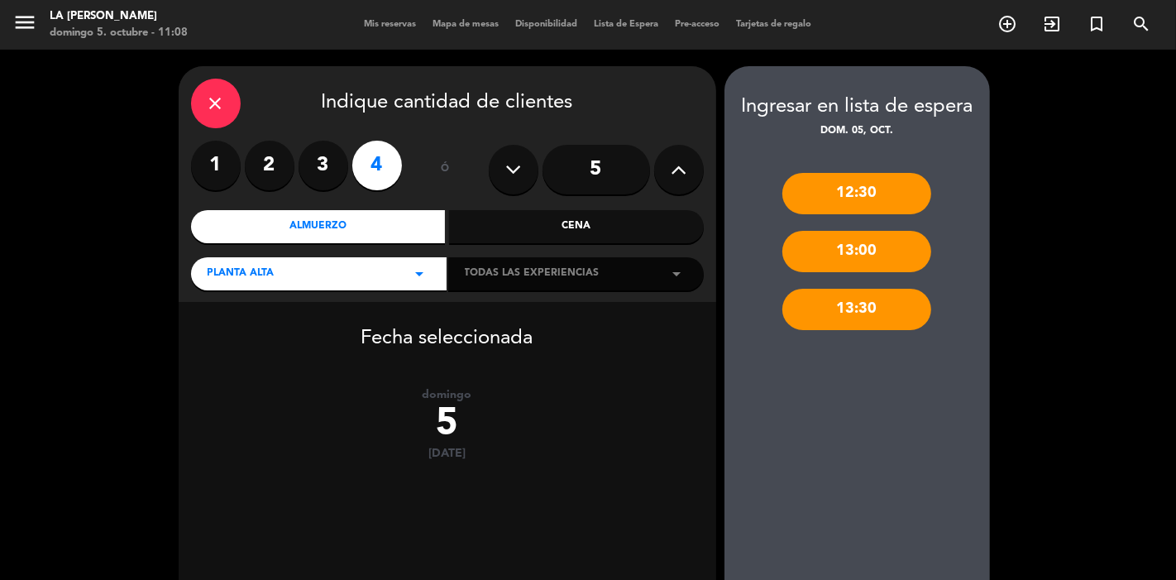
click at [206, 109] on icon "close" at bounding box center [216, 103] width 20 height 20
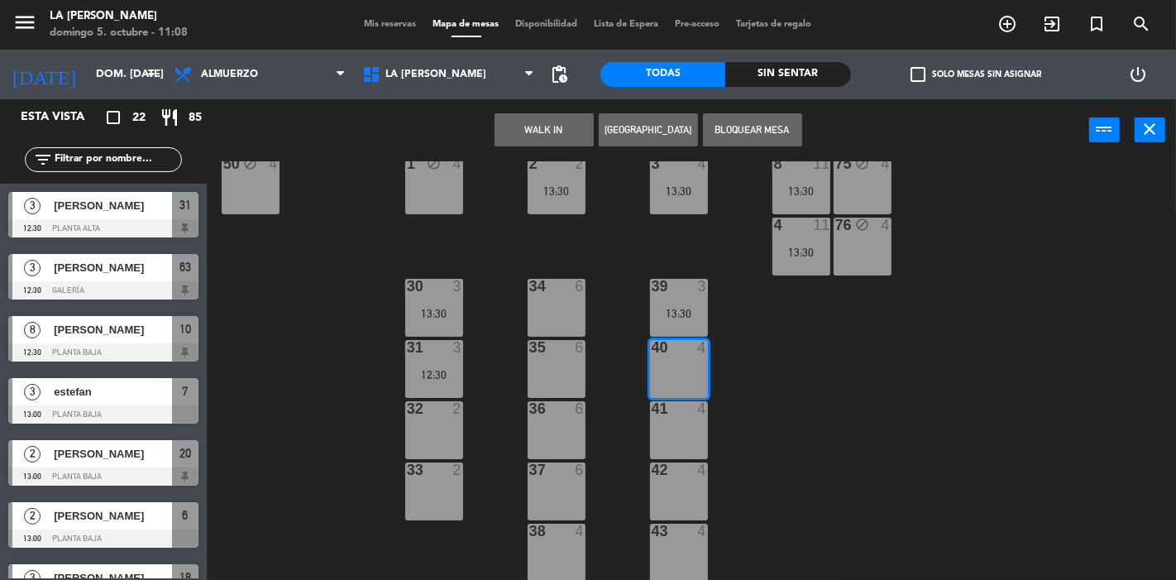
scroll to position [464, 0]
click at [668, 351] on div at bounding box center [678, 346] width 27 height 15
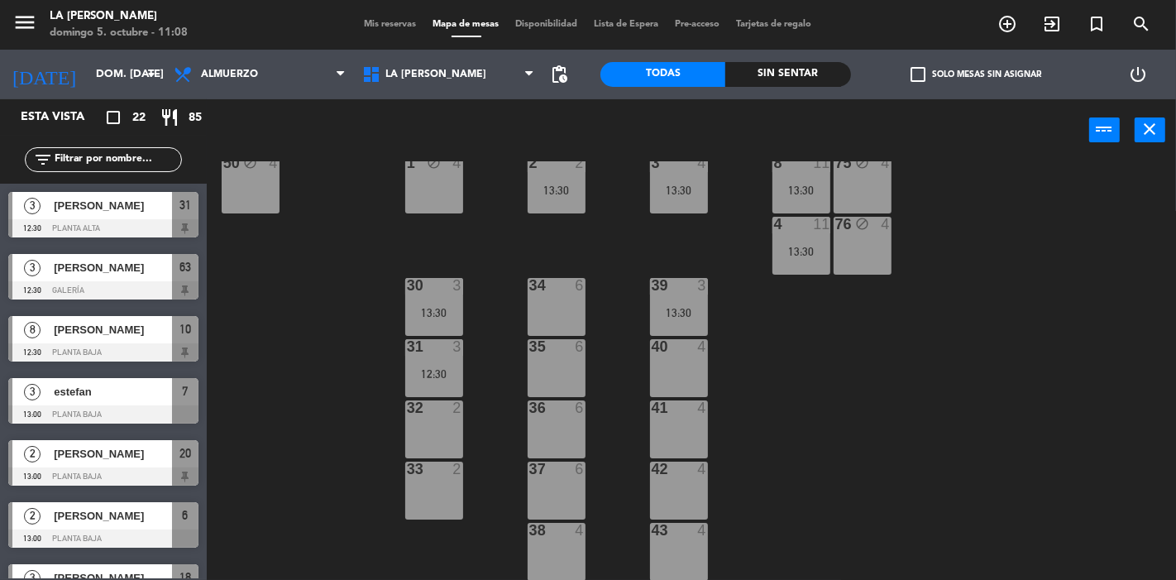
click at [561, 304] on div "34 6" at bounding box center [557, 307] width 58 height 58
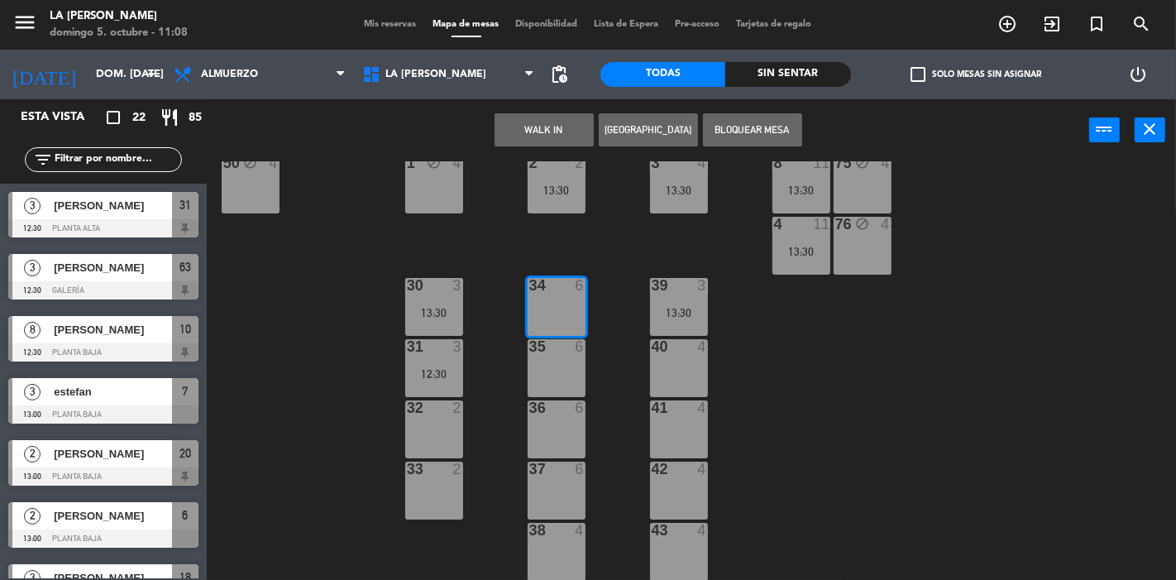
click at [650, 136] on button "[GEOGRAPHIC_DATA]" at bounding box center [648, 129] width 99 height 33
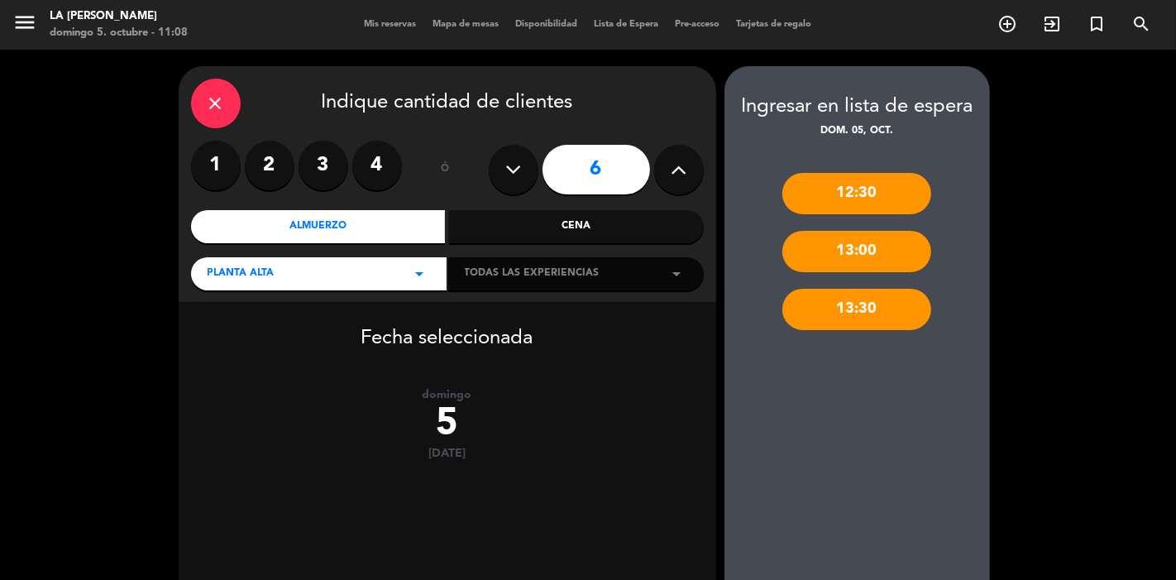
click at [519, 172] on icon at bounding box center [513, 169] width 16 height 25
type input "5"
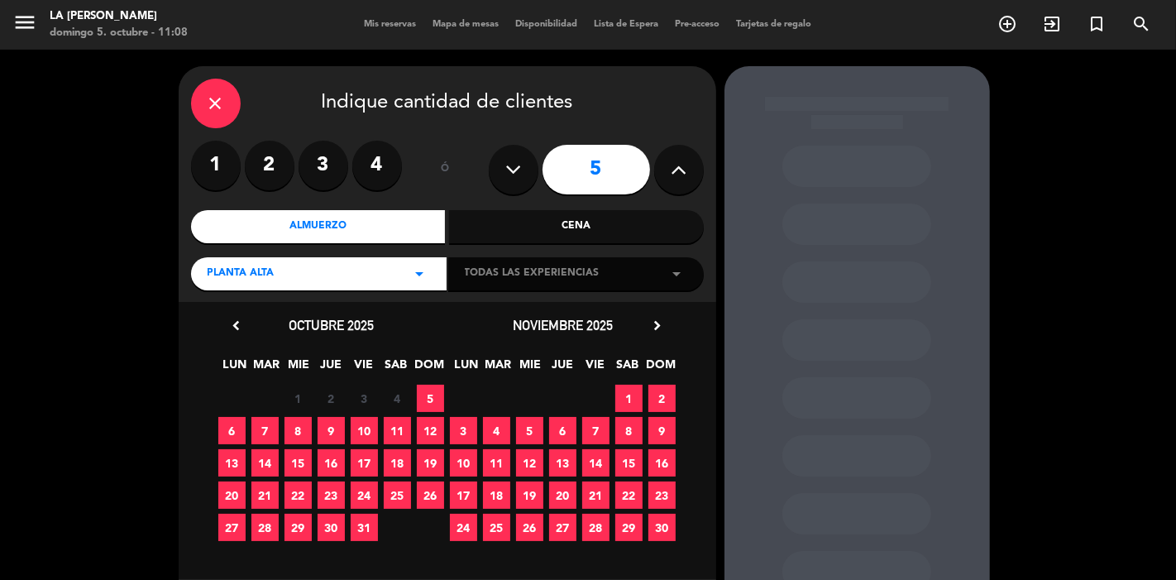
click at [430, 395] on span "5" at bounding box center [430, 398] width 27 height 27
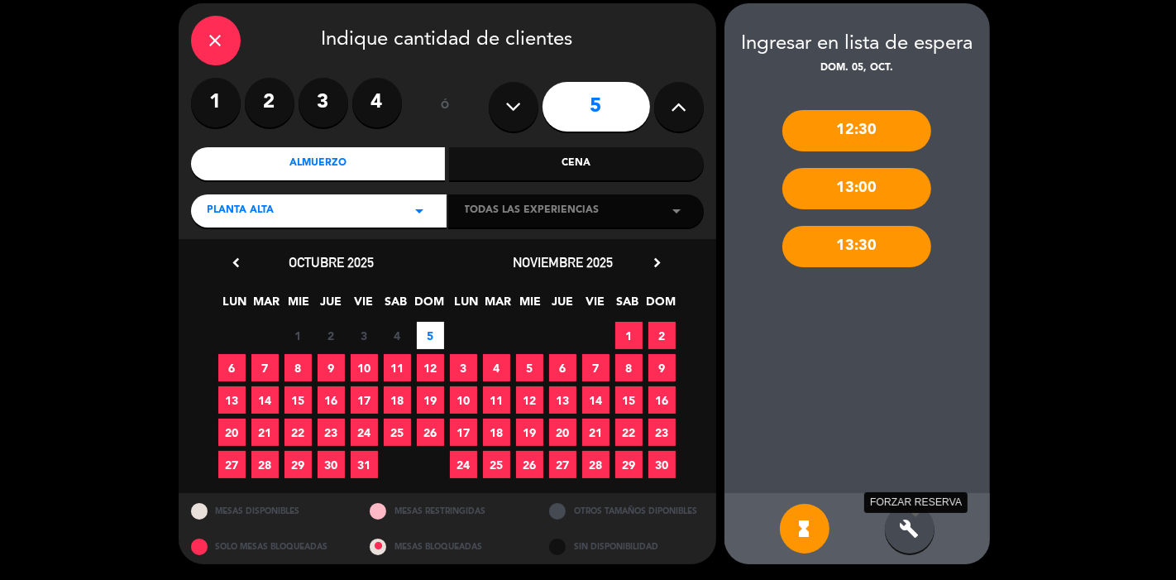
click at [905, 532] on icon "build" at bounding box center [910, 529] width 20 height 20
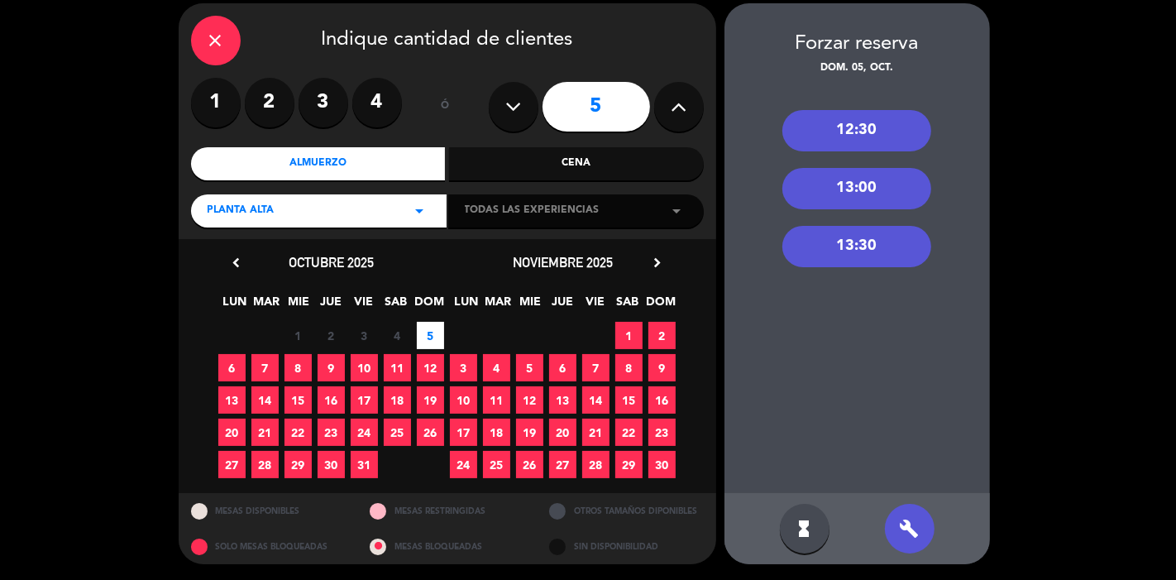
click at [850, 245] on div "13:30" at bounding box center [857, 246] width 149 height 41
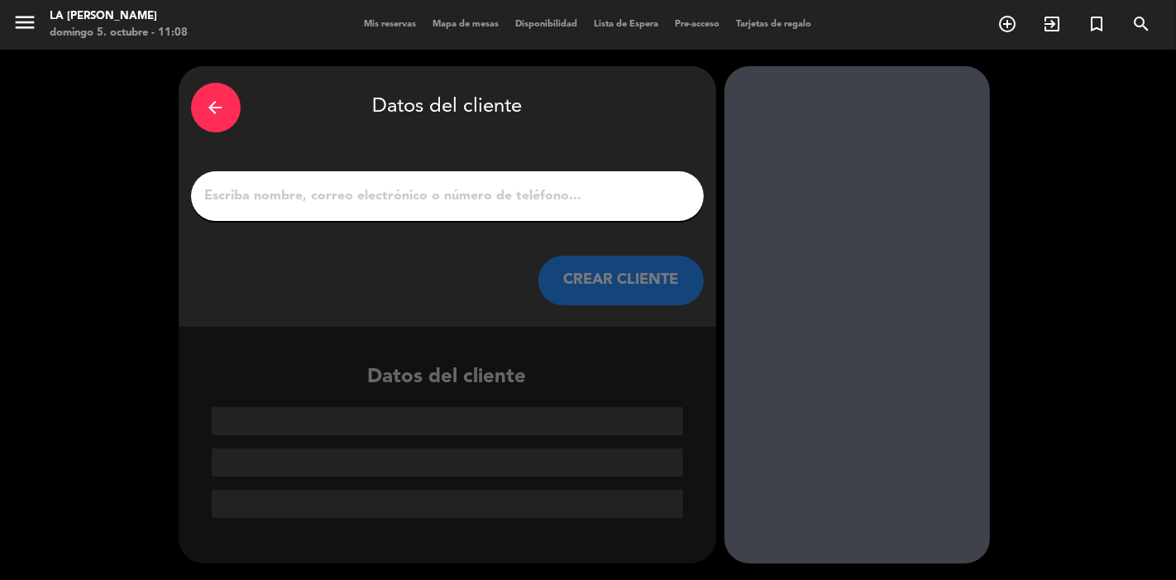
scroll to position [0, 0]
click at [606, 199] on input "1" at bounding box center [448, 195] width 488 height 23
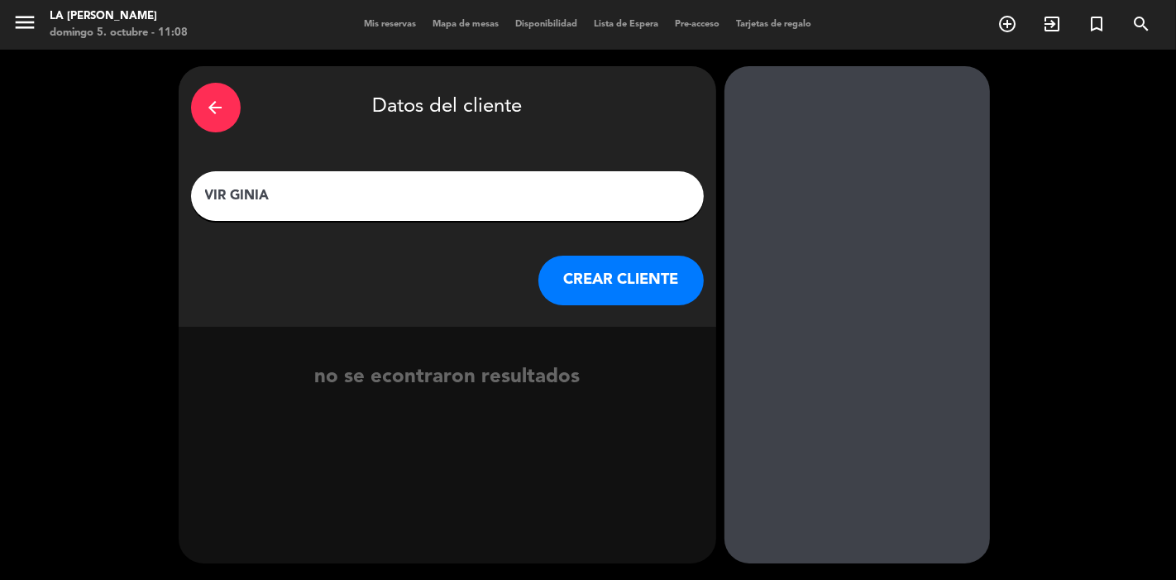
type input "VIR GINIA"
click at [663, 258] on button "CREAR CLIENTE" at bounding box center [621, 281] width 165 height 50
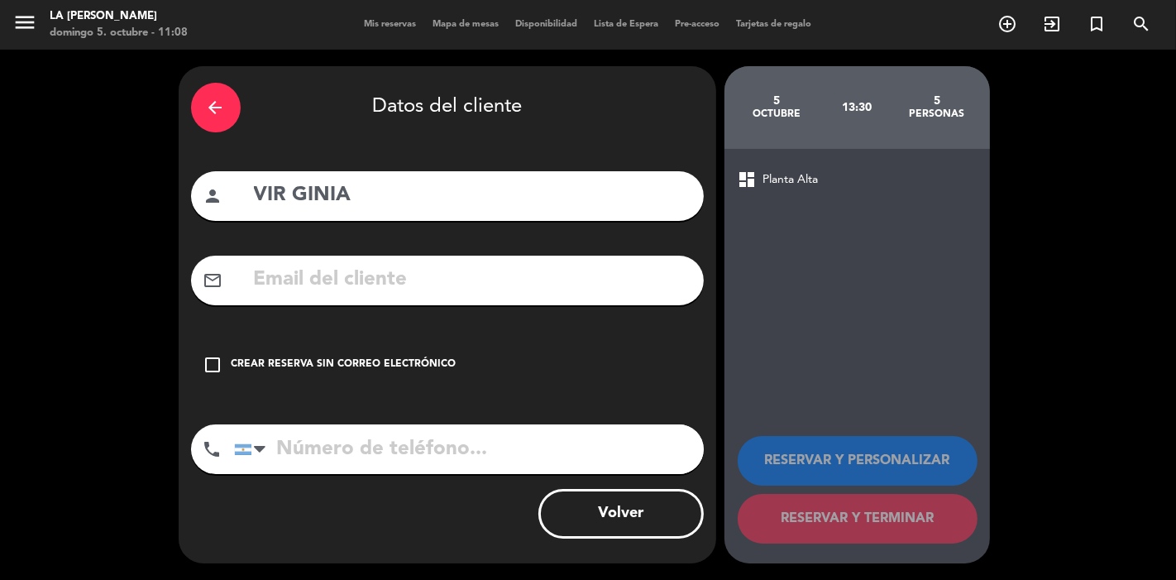
drag, startPoint x: 556, startPoint y: 436, endPoint x: 568, endPoint y: 428, distance: 14.9
click at [556, 436] on input "tel" at bounding box center [469, 449] width 470 height 50
type input "3804730317"
click at [293, 194] on input "VIR GINIA" at bounding box center [471, 196] width 439 height 34
type input "[US_STATE]"
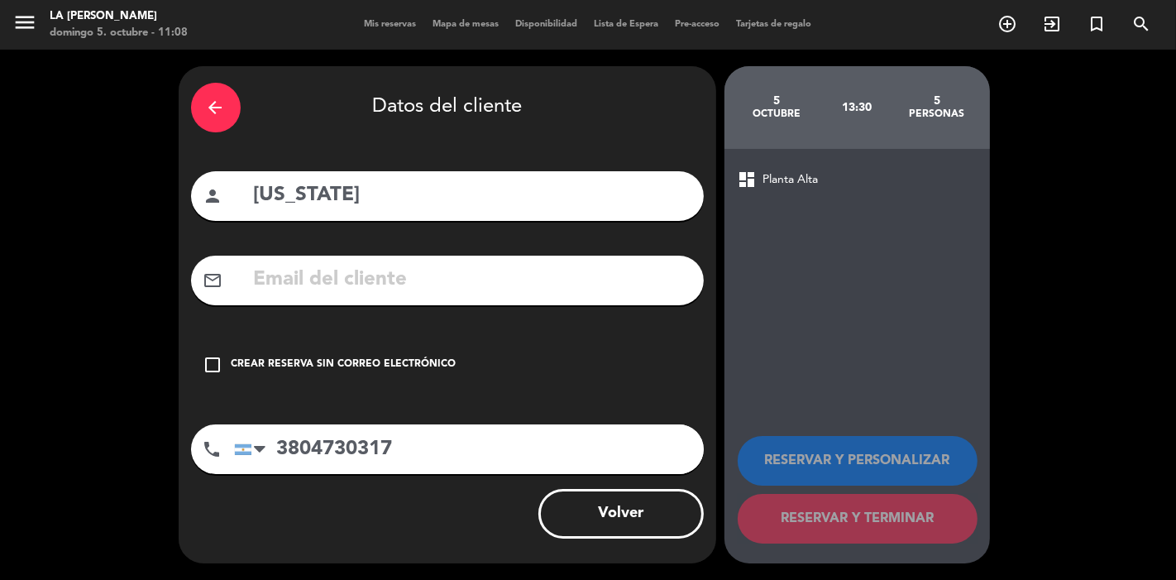
click at [384, 369] on div "Crear reserva sin correo electrónico" at bounding box center [344, 365] width 225 height 17
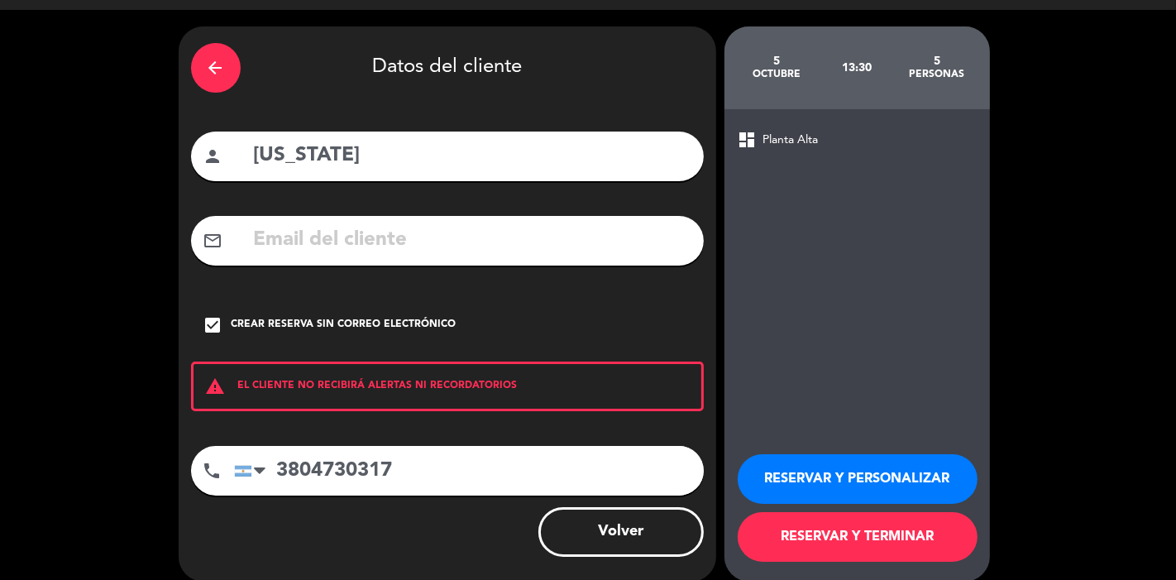
scroll to position [58, 0]
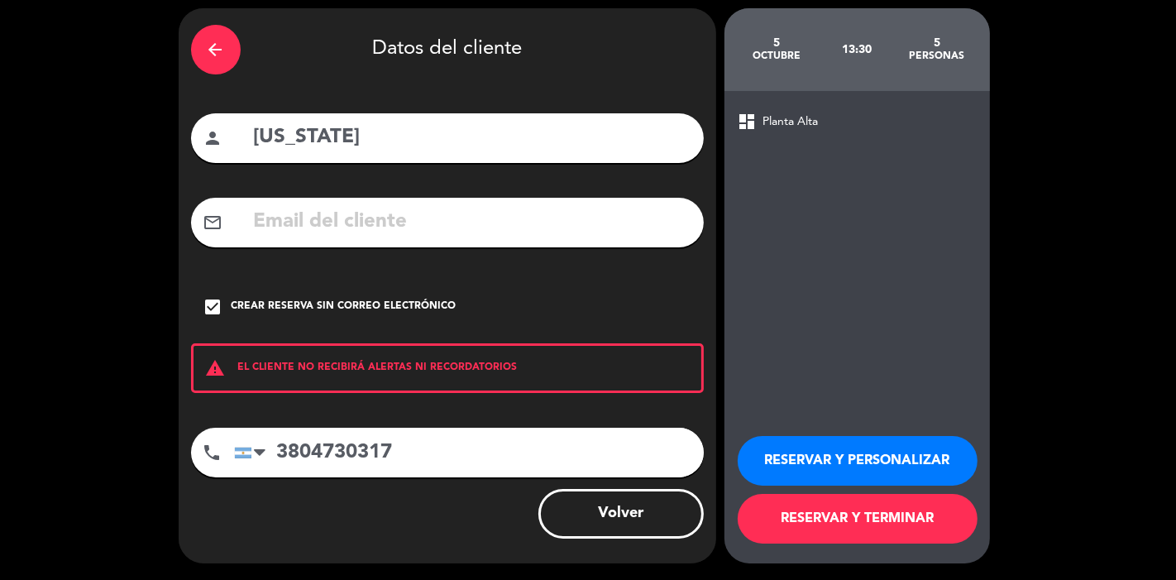
click at [781, 515] on button "RESERVAR Y TERMINAR" at bounding box center [858, 519] width 240 height 50
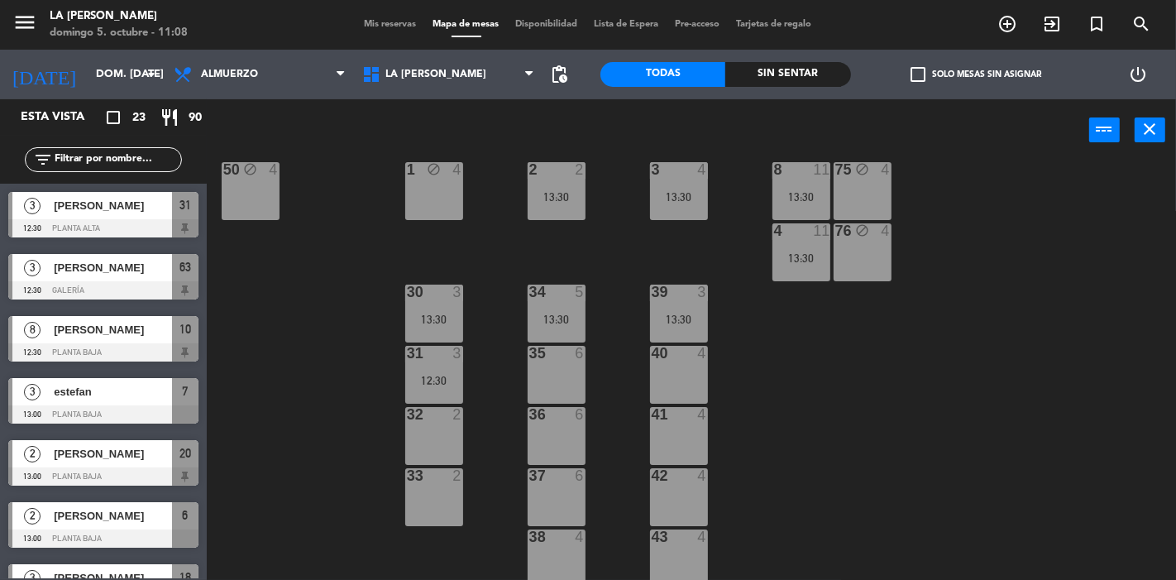
scroll to position [459, 0]
